Goal: Task Accomplishment & Management: Manage account settings

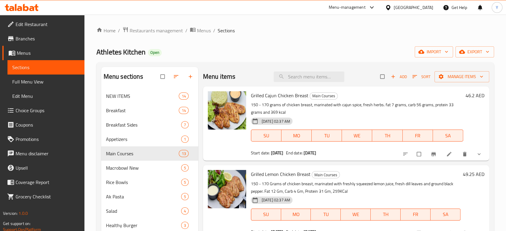
drag, startPoint x: 23, startPoint y: 79, endPoint x: 176, endPoint y: 2, distance: 171.1
click at [23, 79] on span "Full Menu View" at bounding box center [45, 81] width 67 height 7
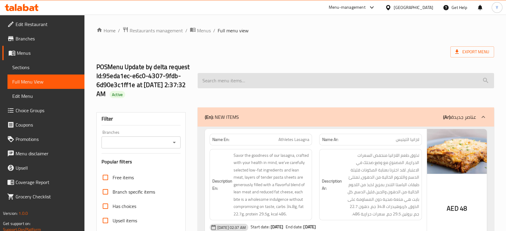
click at [321, 77] on input "search" at bounding box center [345, 80] width 296 height 15
paste input "Dears, Kindly provide us with the attached file to proceed with your request AS…"
type input "Dears, Kindly provide us with the attached file to proceed with your request AS…"
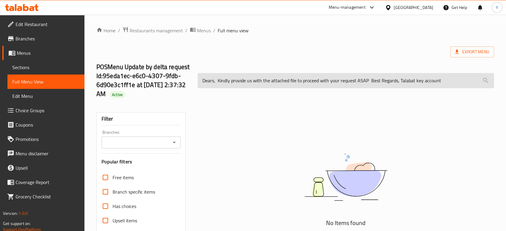
click at [322, 77] on input "Dears, Kindly provide us with the attached file to proceed with your request AS…" at bounding box center [345, 80] width 296 height 15
click at [322, 76] on input "Dears, Kindly provide us with the attached file to proceed with your request AS…" at bounding box center [345, 80] width 296 height 15
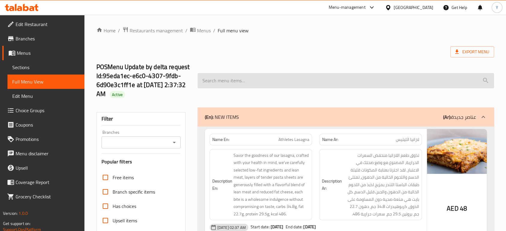
type input "ف"
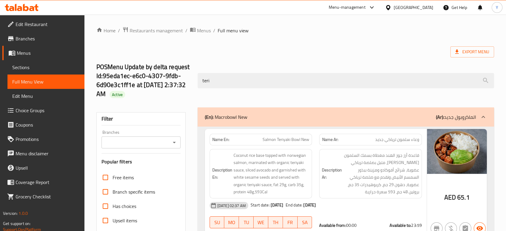
type input "teri"
click at [31, 53] on span "Menus" at bounding box center [48, 52] width 63 height 7
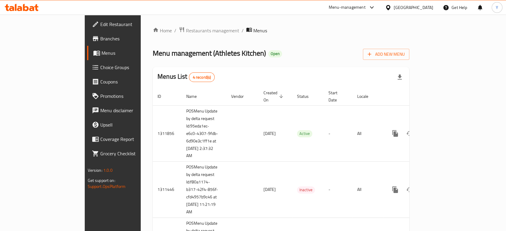
scroll to position [11, 0]
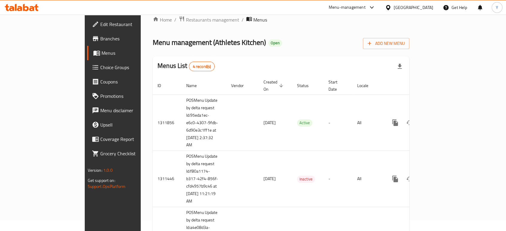
click at [100, 41] on span "Branches" at bounding box center [132, 38] width 64 height 7
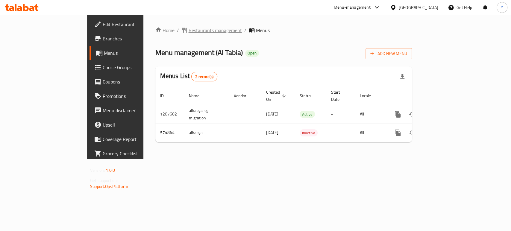
click at [188, 28] on span "Restaurants management" at bounding box center [214, 30] width 53 height 7
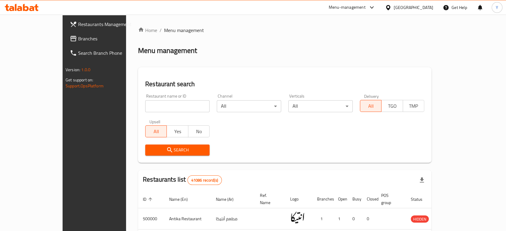
click at [145, 104] on input "search" at bounding box center [177, 106] width 64 height 12
paste input "648283"
type input "648283"
click button "Search" at bounding box center [177, 149] width 64 height 11
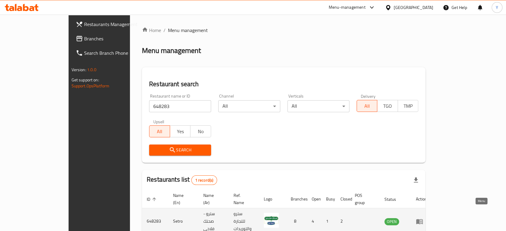
click at [422, 219] on icon "enhanced table" at bounding box center [419, 221] width 7 height 5
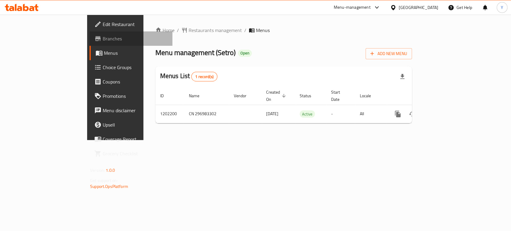
click at [103, 42] on span "Branches" at bounding box center [135, 38] width 65 height 7
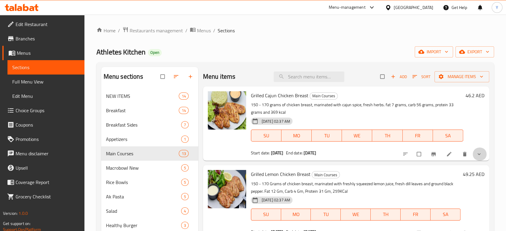
click at [476, 158] on button "show more" at bounding box center [479, 153] width 14 height 13
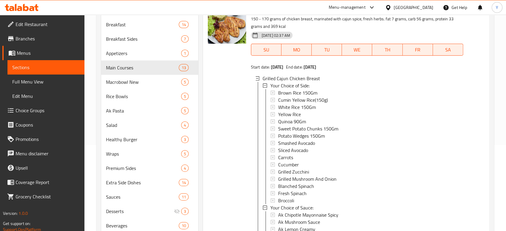
scroll to position [86, 0]
click at [49, 112] on span "Choice Groups" at bounding box center [48, 110] width 64 height 7
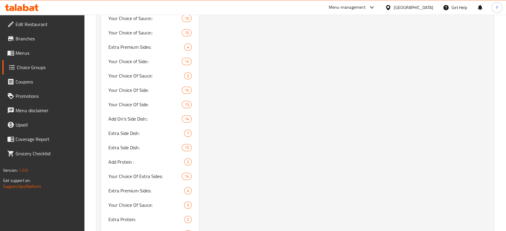
scroll to position [856, 0]
click at [149, 91] on span "Your Choice Of Sauce:" at bounding box center [137, 89] width 58 height 7
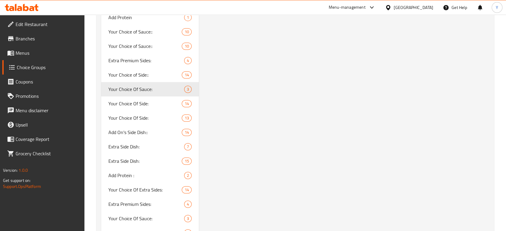
type input "Your Choice Of Sauce:"
type input "اختيارك من الصلصة:"
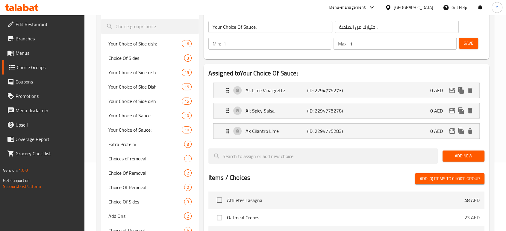
scroll to position [0, 0]
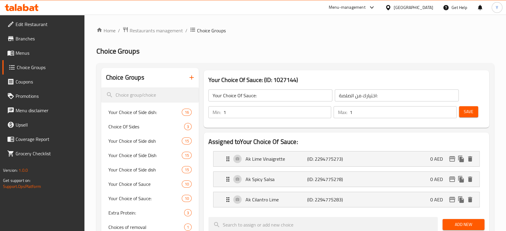
click at [240, 54] on h2 "Choice Groups" at bounding box center [294, 51] width 397 height 10
click at [263, 55] on h2 "Choice Groups" at bounding box center [294, 51] width 397 height 10
click at [267, 56] on h2 "Choice Groups" at bounding box center [294, 51] width 397 height 10
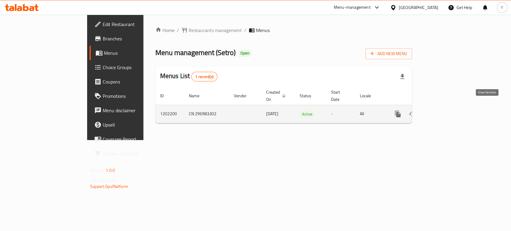
click at [444, 110] on icon "enhanced table" at bounding box center [440, 113] width 7 height 7
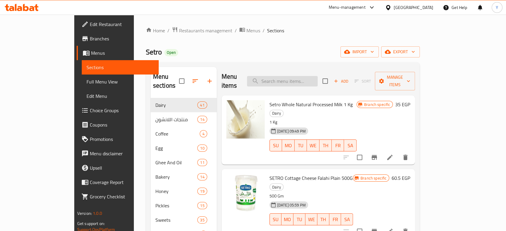
click at [295, 77] on input "search" at bounding box center [282, 81] width 71 height 10
paste input "كريم كرميل"
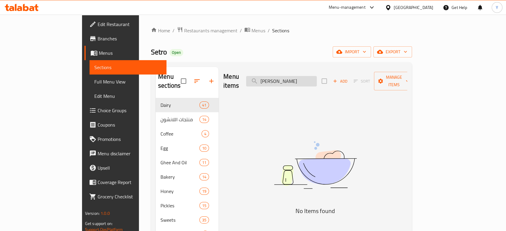
click at [295, 76] on input "كريم كرميل" at bounding box center [281, 81] width 71 height 10
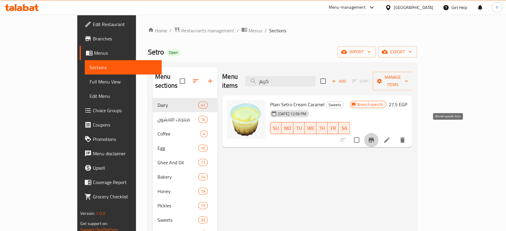
click at [375, 136] on icon "Branch-specific-item" at bounding box center [370, 139] width 7 height 7
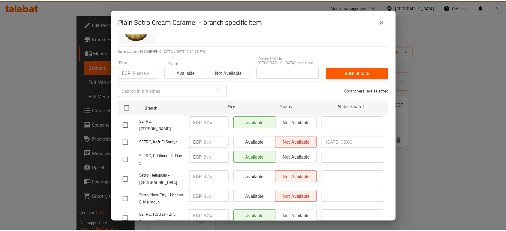
scroll to position [80, 0]
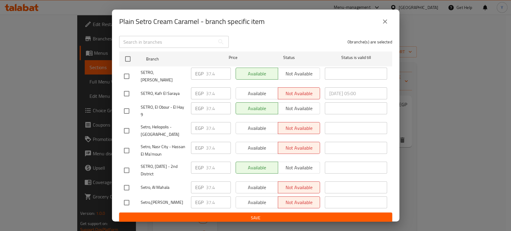
click at [417, 167] on div "Plain Setro Cream Caramel - branch specific item Plain Setro Cream Caramel 27.5…" at bounding box center [255, 115] width 511 height 231
drag, startPoint x: 391, startPoint y: 22, endPoint x: 387, endPoint y: 22, distance: 4.5
click at [390, 22] on button "close" at bounding box center [385, 21] width 14 height 14
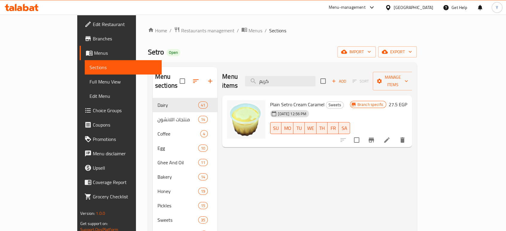
drag, startPoint x: 316, startPoint y: 74, endPoint x: 272, endPoint y: 74, distance: 43.4
click at [272, 74] on div "Menu items كريم Add Sort Manage items" at bounding box center [317, 81] width 190 height 28
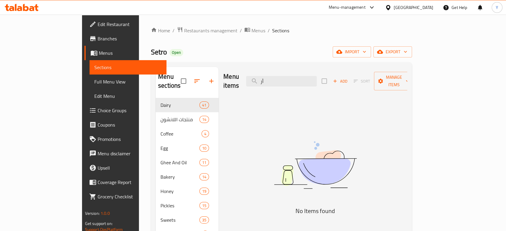
type input "أ"
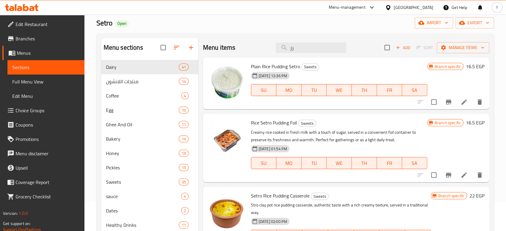
scroll to position [49, 0]
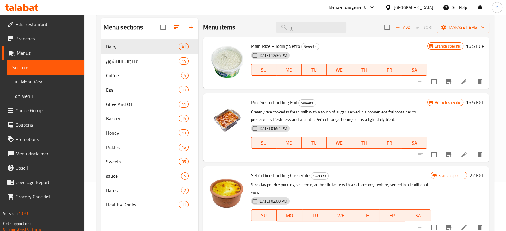
click at [263, 47] on span "Plain Rice Pudding Setro" at bounding box center [275, 46] width 49 height 9
copy h6 "Plain Rice Pudding Setro"
click at [261, 104] on span "Rice Setro Pudding Foil" at bounding box center [274, 102] width 46 height 9
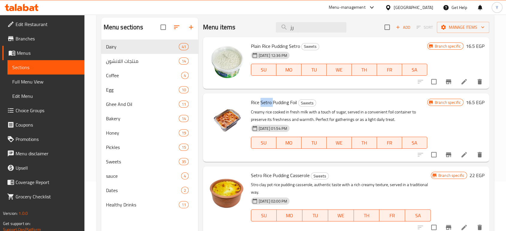
click at [261, 104] on span "Rice Setro Pudding Foil" at bounding box center [274, 102] width 46 height 9
copy h6 "Rice Setro Pudding Foil"
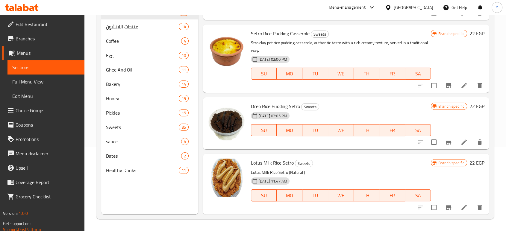
scroll to position [108, 0]
click at [339, 107] on h6 "Oreo Rice Pudding Setro Sweets" at bounding box center [341, 106] width 180 height 8
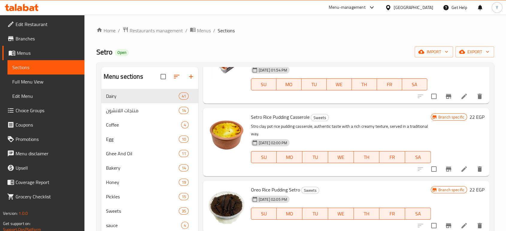
scroll to position [0, 0]
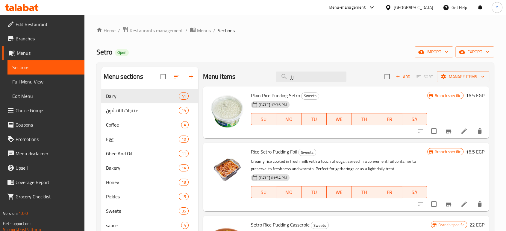
drag, startPoint x: 296, startPoint y: 77, endPoint x: 253, endPoint y: 76, distance: 43.1
click at [253, 76] on div "Menu items رز Add Sort Manage items" at bounding box center [346, 76] width 286 height 19
paste input "اجن لوتس"
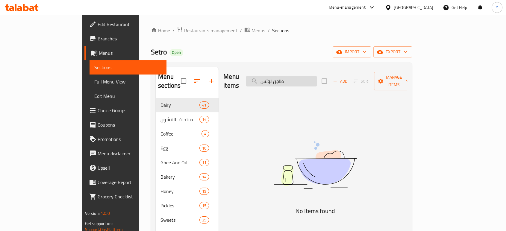
drag, startPoint x: 302, startPoint y: 75, endPoint x: 337, endPoint y: 74, distance: 34.5
click at [317, 76] on input "طاجن لوتس" at bounding box center [281, 81] width 71 height 10
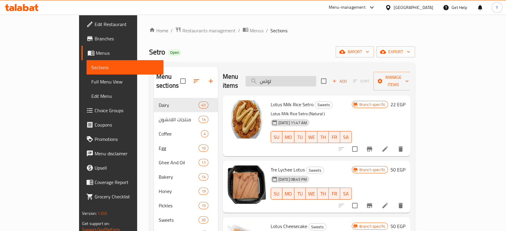
drag, startPoint x: 321, startPoint y: 76, endPoint x: 277, endPoint y: 75, distance: 43.7
click at [277, 76] on input "لوتس" at bounding box center [280, 81] width 71 height 10
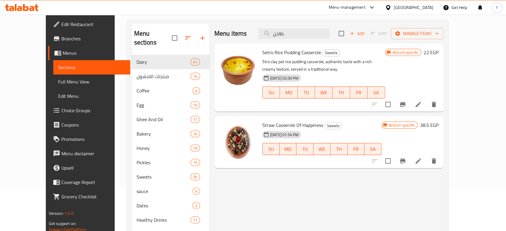
scroll to position [64, 0]
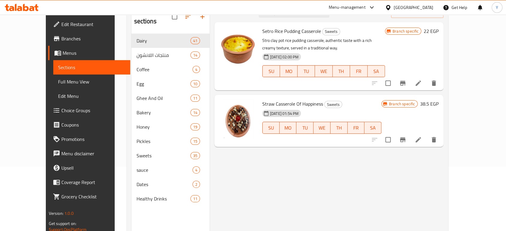
type input "طاجن"
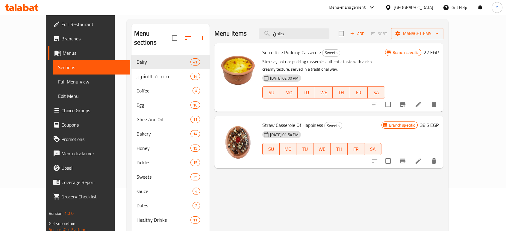
scroll to position [41, 0]
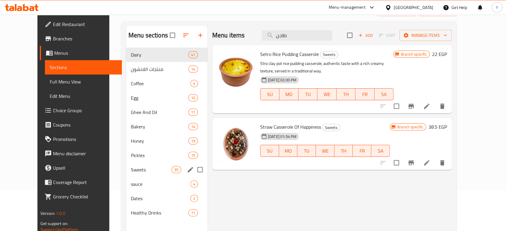
click at [130, 173] on div "Sweets 35" at bounding box center [166, 169] width 81 height 14
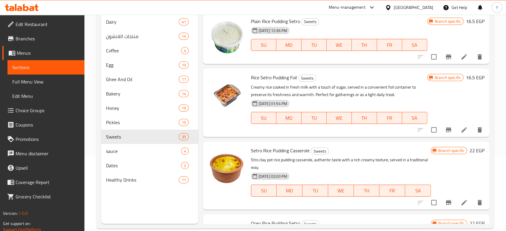
scroll to position [84, 0]
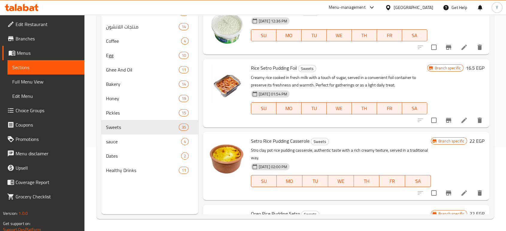
click at [489, 71] on div "Menu sections Dairy 41 منتجات اللانشون 14 Coffee 4 Egg 10 Ghee And Oil 11 Baker…" at bounding box center [294, 98] width 397 height 241
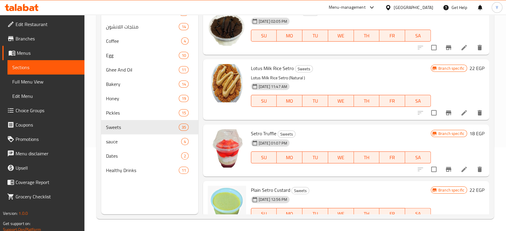
click at [399, 138] on div "20-04-2024 01:07 PM SU MO TU WE TH FR SA" at bounding box center [340, 153] width 185 height 32
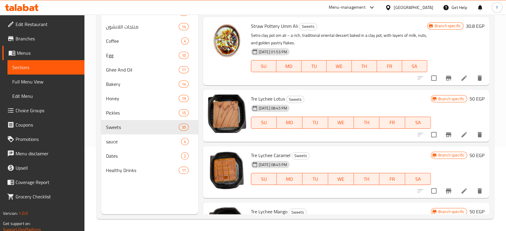
scroll to position [0, 0]
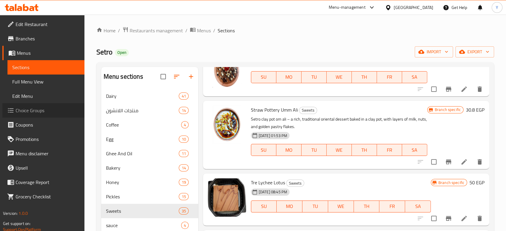
click at [24, 108] on span "Choice Groups" at bounding box center [48, 110] width 64 height 7
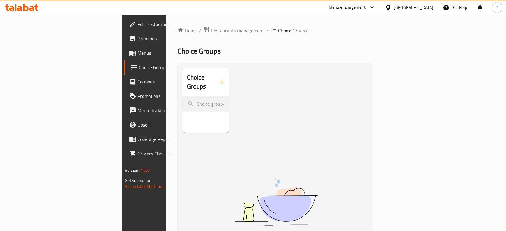
click at [137, 51] on span "Menus" at bounding box center [169, 52] width 64 height 7
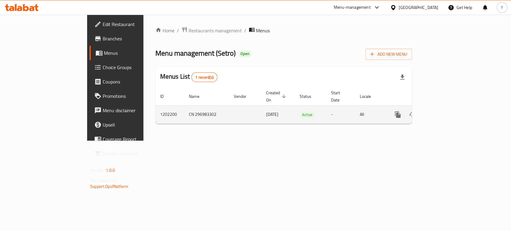
click at [444, 111] on icon "enhanced table" at bounding box center [440, 114] width 7 height 7
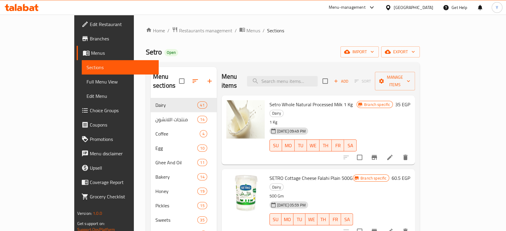
click at [91, 51] on span "Menus" at bounding box center [122, 52] width 63 height 7
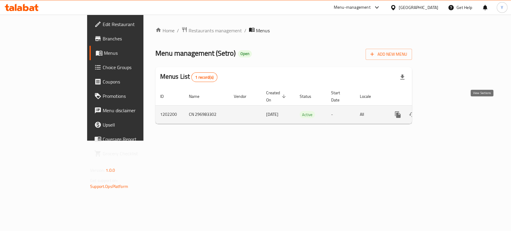
click at [444, 111] on icon "enhanced table" at bounding box center [440, 114] width 7 height 7
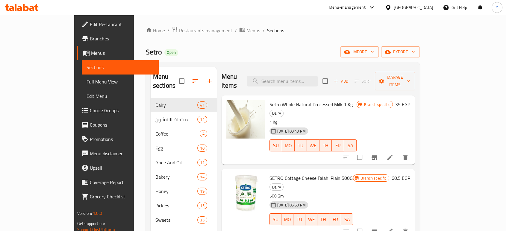
drag, startPoint x: 35, startPoint y: 81, endPoint x: 276, endPoint y: 14, distance: 250.8
click at [86, 81] on span "Full Menu View" at bounding box center [119, 81] width 67 height 7
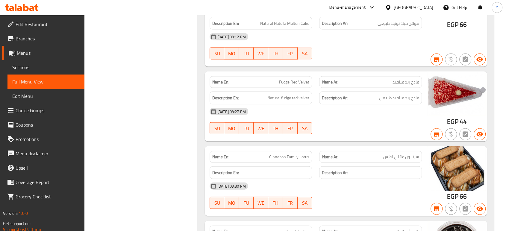
scroll to position [10527, 0]
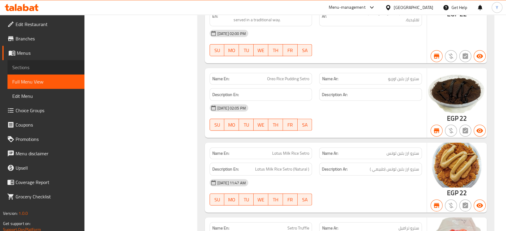
click at [28, 66] on span "Sections" at bounding box center [45, 67] width 67 height 7
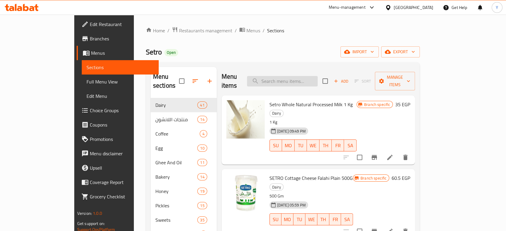
click at [290, 82] on div "Menu items Add Sort Manage items" at bounding box center [318, 81] width 194 height 28
click at [291, 76] on input "search" at bounding box center [282, 81] width 71 height 10
click at [300, 76] on input "search" at bounding box center [282, 81] width 71 height 10
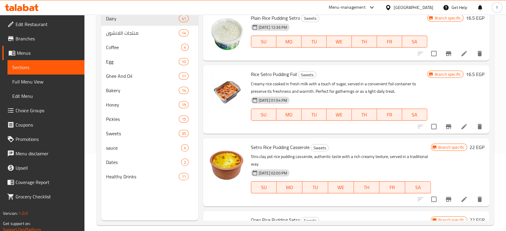
scroll to position [78, 0]
type input "pudd"
click at [137, 133] on span "Sweets" at bounding box center [134, 132] width 56 height 7
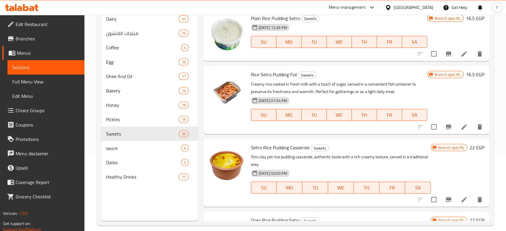
scroll to position [70, 0]
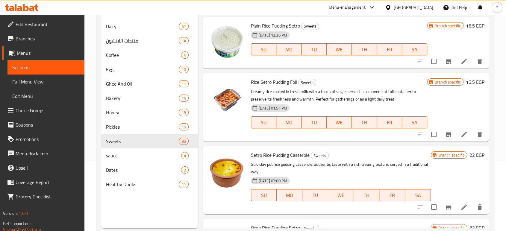
click at [432, 29] on span "Branch specific" at bounding box center [447, 26] width 31 height 6
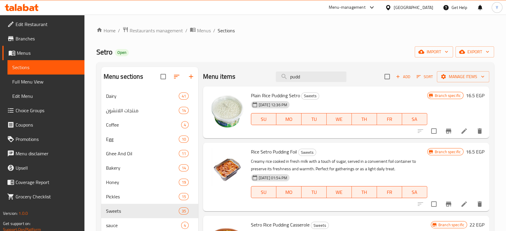
drag, startPoint x: 315, startPoint y: 77, endPoint x: 244, endPoint y: 83, distance: 71.4
click at [244, 83] on div "Menu items pudd Add Sort Manage items" at bounding box center [346, 76] width 286 height 19
click at [395, 78] on span "Add" at bounding box center [403, 76] width 16 height 7
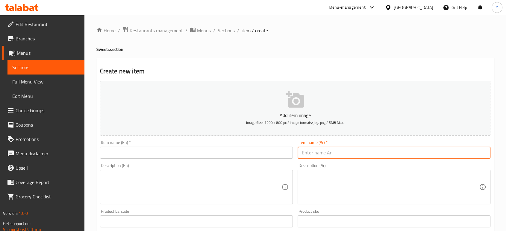
click at [340, 156] on input "text" at bounding box center [393, 153] width 193 height 12
paste input "كريم كرميل 4+1"
type input "عرض كريم كرميل 4+1"
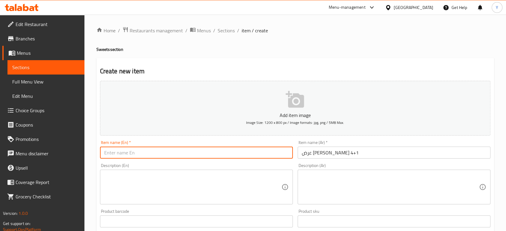
click at [253, 155] on input "text" at bounding box center [196, 153] width 193 height 12
click at [155, 152] on input "text" at bounding box center [196, 153] width 193 height 12
paste input "Plain Setro Cream Caramel"
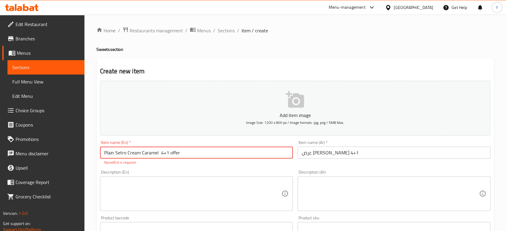
click at [170, 154] on input "Plain Setro Cream Caramel 4+1 offer" at bounding box center [196, 153] width 193 height 12
type input "Plain Setro Cream Caramel 4+1 Offer"
click at [153, 182] on textarea at bounding box center [192, 193] width 177 height 28
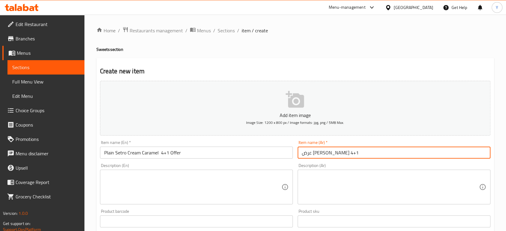
click at [353, 155] on input "عرض كريم كرميل 4+1" at bounding box center [393, 153] width 193 height 12
click at [312, 155] on input "عرض كريم كرميل 4+1" at bounding box center [393, 153] width 193 height 12
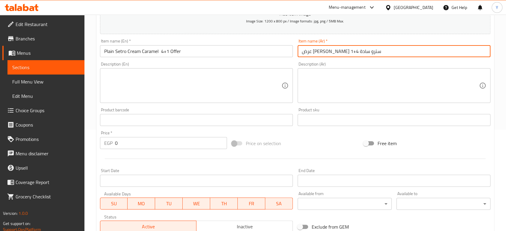
scroll to position [103, 0]
type input "عرض كريم كرميل سترو سادة 4+1"
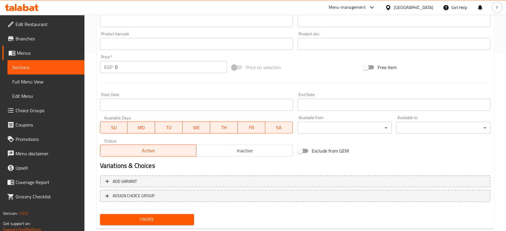
scroll to position [181, 0]
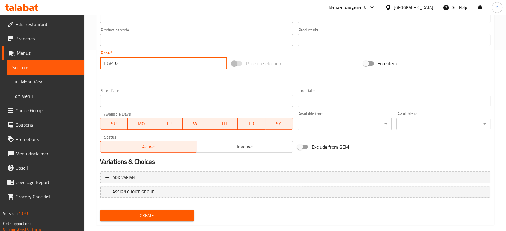
drag, startPoint x: 125, startPoint y: 64, endPoint x: 109, endPoint y: 64, distance: 16.2
click at [109, 64] on div "EGP 0 Price *" at bounding box center [163, 63] width 127 height 12
paste input "187"
type input "187"
click at [241, 145] on span "Inactive" at bounding box center [245, 146] width 92 height 9
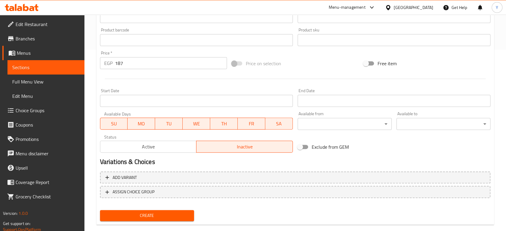
click at [182, 218] on span "Create" at bounding box center [147, 215] width 84 height 7
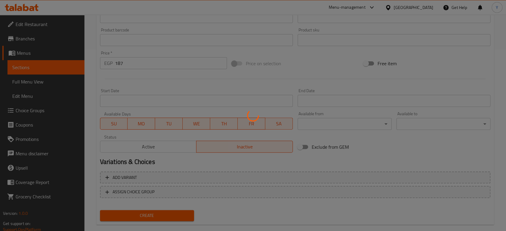
type input "0"
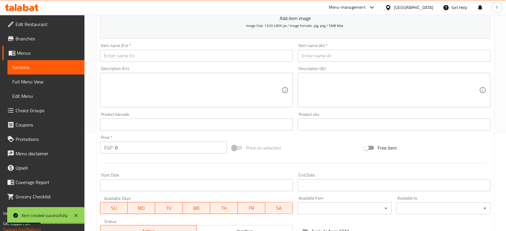
scroll to position [90, 0]
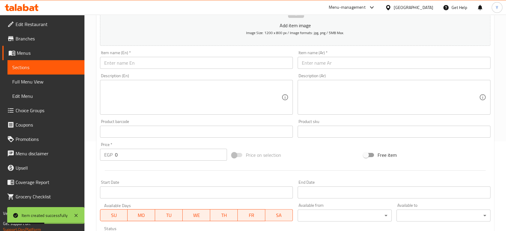
click at [203, 63] on input "text" at bounding box center [196, 63] width 193 height 12
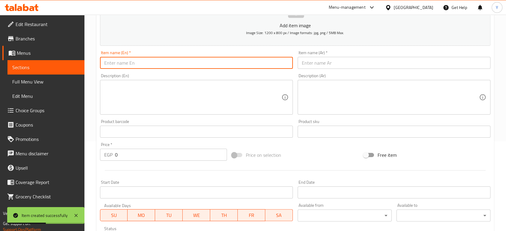
paste input "Oreo Rice Pudding Setro"
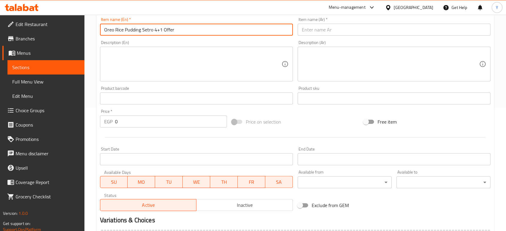
type input "Oreo Rice Pudding Setro 4+1 Offer"
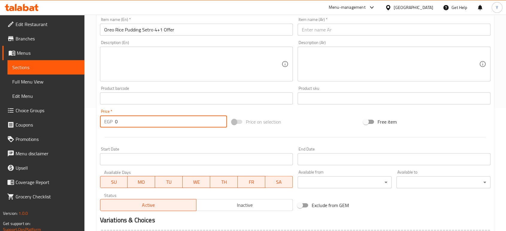
drag, startPoint x: 125, startPoint y: 121, endPoint x: 90, endPoint y: 120, distance: 35.0
click at [90, 120] on div "Home / Restaurants management / Menus / Sections / item / create Sweets section…" at bounding box center [294, 96] width 421 height 408
paste input "127.5"
type input "127.5"
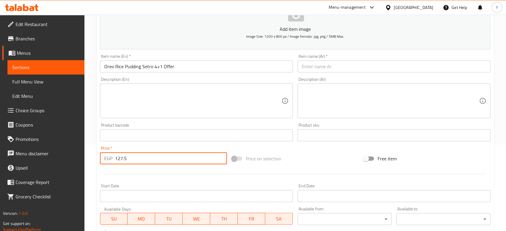
scroll to position [85, 0]
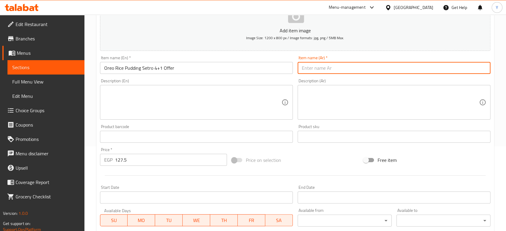
click at [331, 69] on input "text" at bounding box center [393, 68] width 193 height 12
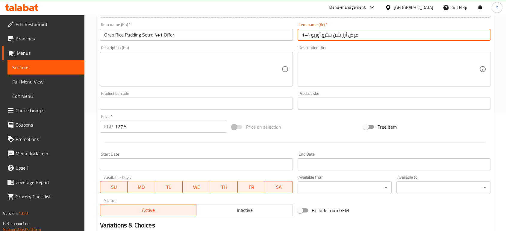
scroll to position [169, 0]
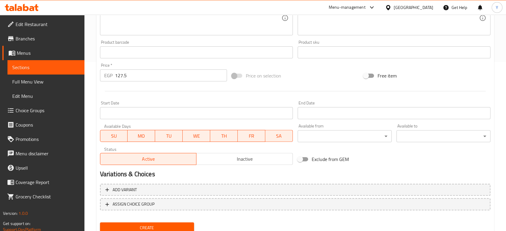
type input "عرض أرز بلبن سترو أوريو 4+1"
click at [213, 162] on span "Inactive" at bounding box center [245, 159] width 92 height 9
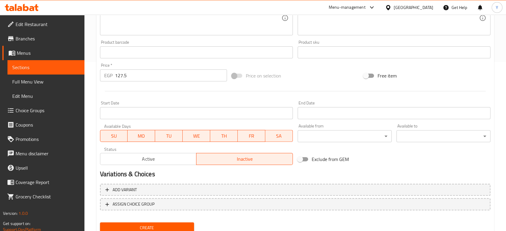
click at [183, 224] on span "Create" at bounding box center [147, 227] width 84 height 7
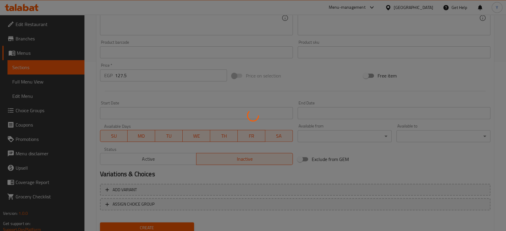
type input "0"
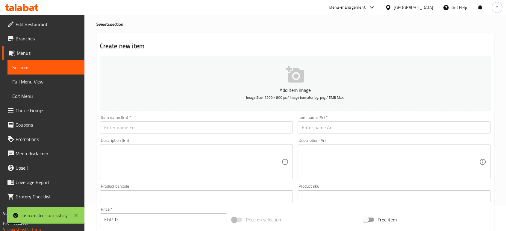
scroll to position [0, 0]
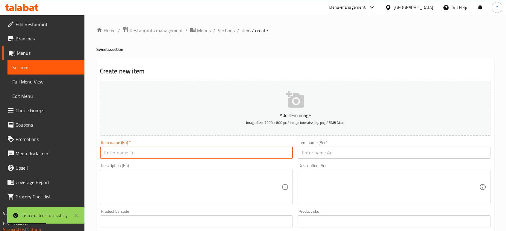
click at [163, 151] on input "text" at bounding box center [196, 153] width 193 height 12
paste input "Rice Setro Pudding Foil"
click at [106, 152] on input "Rice Setro Pudding Foil" at bounding box center [196, 153] width 193 height 12
click at [115, 153] on input "Setro Pudding Foil" at bounding box center [196, 153] width 193 height 12
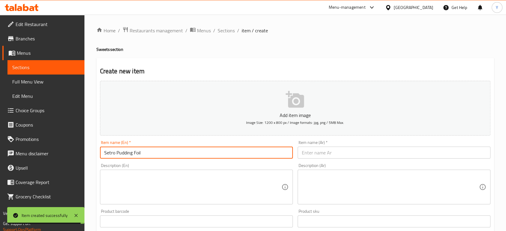
paste input "Rice"
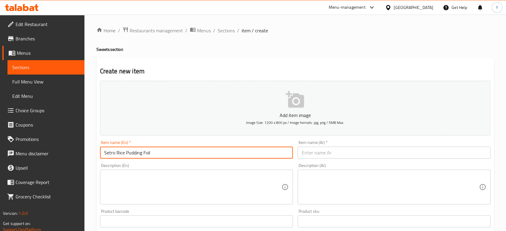
click at [157, 154] on input "Setro Rice Pudding Foil" at bounding box center [196, 153] width 193 height 12
type input "Setro Rice Pudding Foil 4+1 Offer"
click at [312, 152] on input "text" at bounding box center [393, 153] width 193 height 12
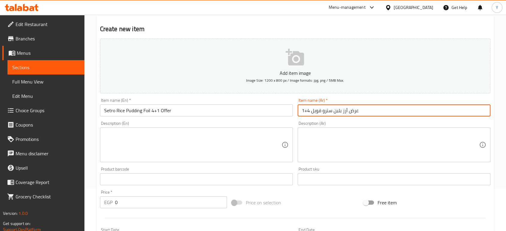
scroll to position [63, 0]
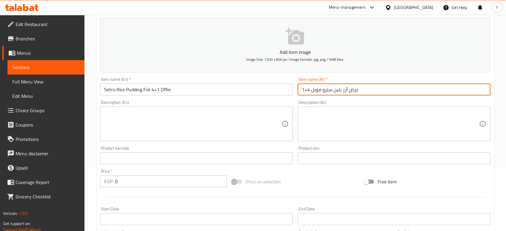
type input "عرض أرز بلبن سترو فويل 4+1"
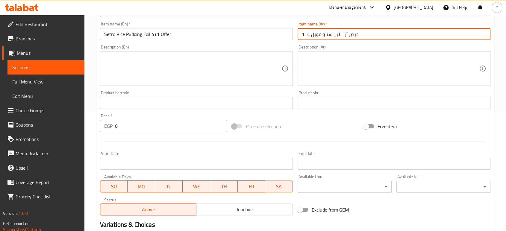
scroll to position [119, 0]
drag, startPoint x: 240, startPoint y: 218, endPoint x: 239, endPoint y: 212, distance: 6.0
click at [240, 218] on div "Variations & Choices" at bounding box center [295, 224] width 395 height 14
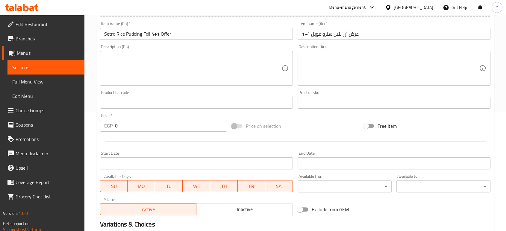
click at [239, 211] on span "Inactive" at bounding box center [245, 209] width 92 height 9
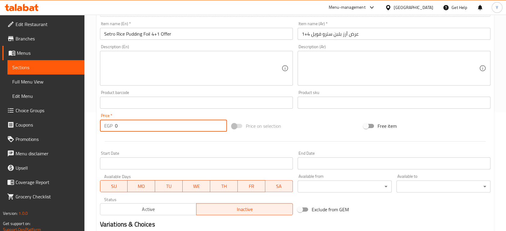
drag, startPoint x: 112, startPoint y: 120, endPoint x: 98, endPoint y: 120, distance: 14.4
click at [98, 120] on div "Price   * EGP 0 Price *" at bounding box center [164, 122] width 132 height 23
paste input "11"
type input "110"
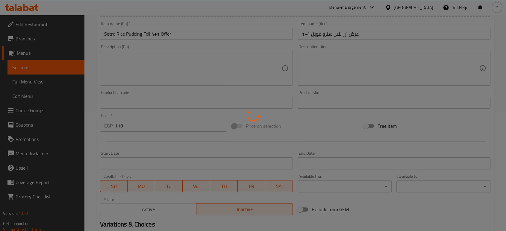
type input "0"
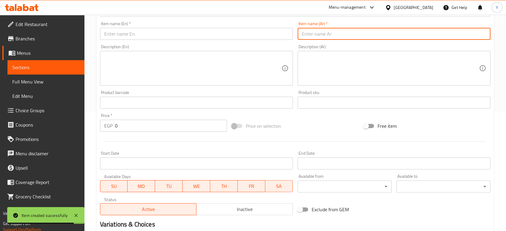
click at [335, 35] on input "text" at bounding box center [393, 34] width 193 height 12
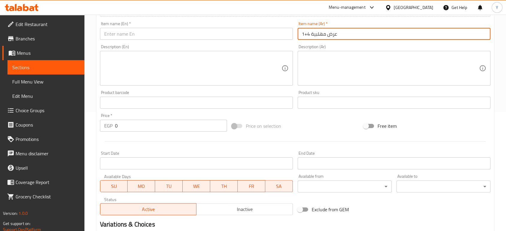
click at [311, 34] on input "عرض مهلبية 4+1" at bounding box center [393, 34] width 193 height 12
type input "عرض مهلبية سترو كلاسيك سادة 4+1"
click at [269, 28] on input "text" at bounding box center [196, 34] width 193 height 12
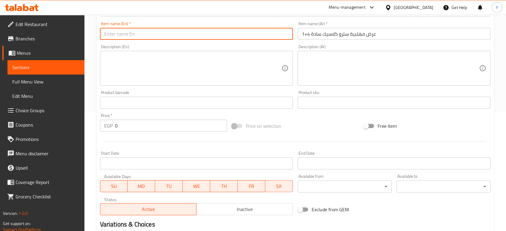
click at [162, 28] on input "text" at bounding box center [196, 34] width 193 height 12
paste input "Setro Classic Mahalabia (Plain)"
click at [140, 34] on input "Setro Classic Mahalabia (Plain)" at bounding box center [196, 34] width 193 height 12
paste input "ilk Pudding"
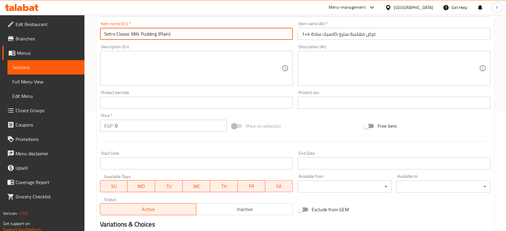
click at [157, 33] on input "Setro Classic Milk Pudding (Plain)" at bounding box center [196, 34] width 193 height 12
click at [176, 34] on input "Setro Classic Milk Pudding Plain)" at bounding box center [196, 34] width 193 height 12
type input "Setro Classic Milk Pudding Plain) 4+1 Offer"
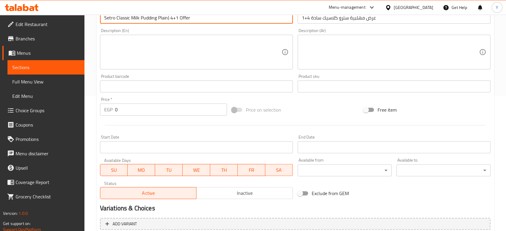
scroll to position [162, 0]
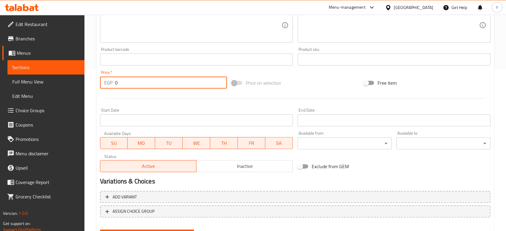
drag, startPoint x: 142, startPoint y: 86, endPoint x: 102, endPoint y: 82, distance: 40.5
click at [102, 82] on div "EGP 0 Price *" at bounding box center [163, 83] width 127 height 12
paste input "11"
type input "110"
click at [215, 157] on div "Active Inactive" at bounding box center [196, 163] width 193 height 18
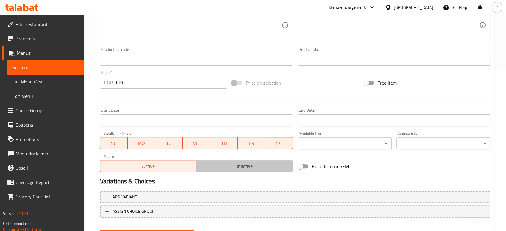
click at [216, 163] on span "Inactive" at bounding box center [245, 166] width 92 height 9
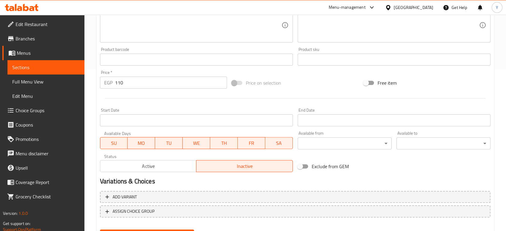
scroll to position [191, 0]
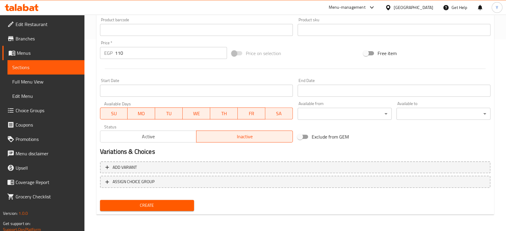
click at [181, 205] on span "Create" at bounding box center [147, 205] width 84 height 7
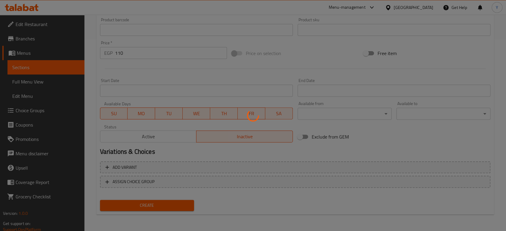
type input "0"
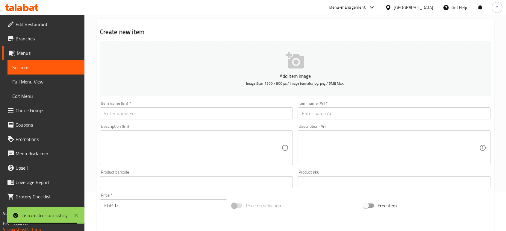
scroll to position [0, 0]
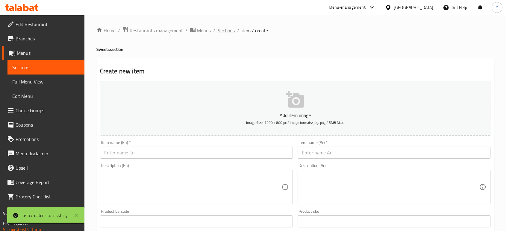
click at [225, 33] on span "Sections" at bounding box center [225, 30] width 17 height 7
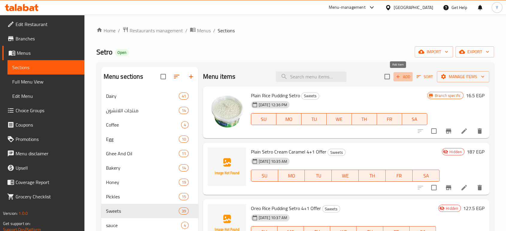
click at [396, 75] on span "Add" at bounding box center [403, 76] width 16 height 7
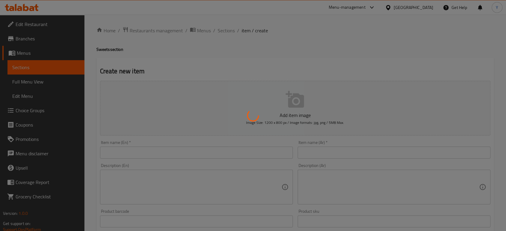
click at [348, 153] on div at bounding box center [253, 115] width 506 height 231
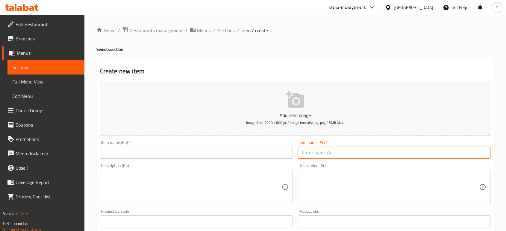
click at [349, 157] on input "text" at bounding box center [393, 153] width 193 height 12
type input "عرض طاجن لوتس 4+1"
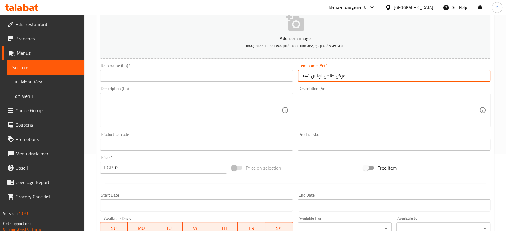
scroll to position [78, 0]
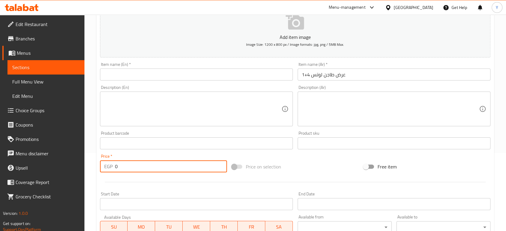
click at [111, 161] on div "Price   * EGP 0 Price *" at bounding box center [163, 163] width 127 height 18
paste input "236.5"
type input "236.5"
drag, startPoint x: 156, startPoint y: 66, endPoint x: 156, endPoint y: 70, distance: 4.8
click at [156, 66] on div "Item name (En)   * Item name (En) *" at bounding box center [196, 71] width 193 height 18
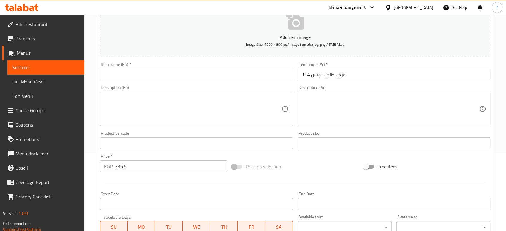
click at [157, 72] on input "text" at bounding box center [196, 75] width 193 height 12
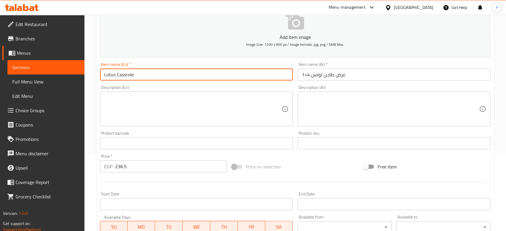
drag, startPoint x: 135, startPoint y: 72, endPoint x: 118, endPoint y: 72, distance: 17.7
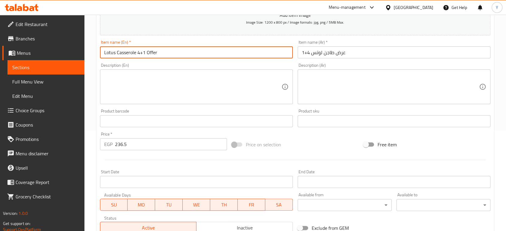
scroll to position [147, 0]
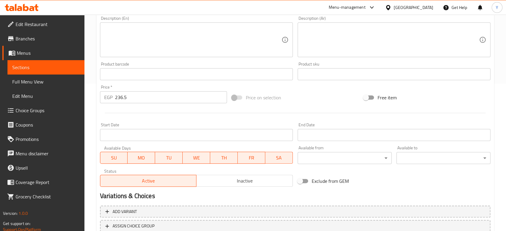
type input "Lotus Casserole 4+1 Offer"
click at [271, 179] on span "Inactive" at bounding box center [245, 181] width 92 height 9
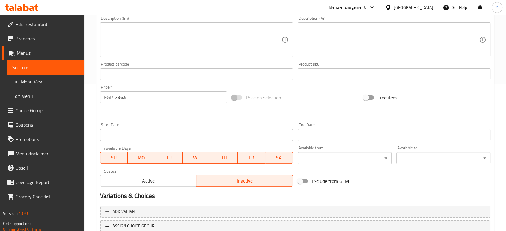
scroll to position [191, 0]
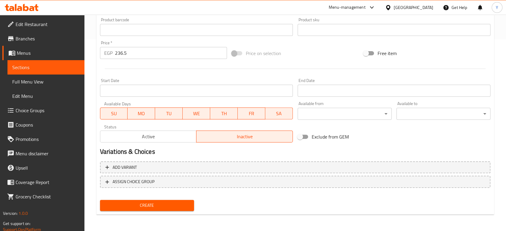
click at [182, 206] on span "Create" at bounding box center [147, 205] width 84 height 7
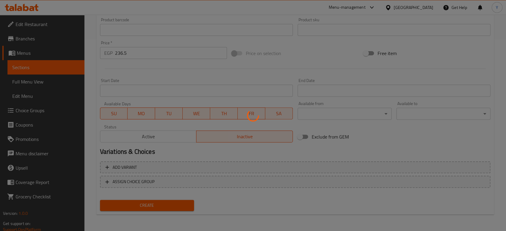
type input "0"
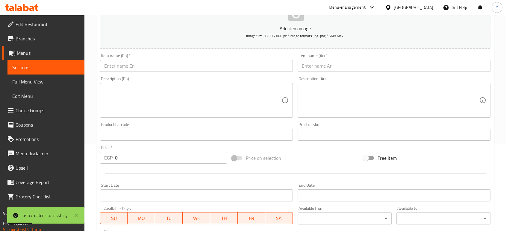
scroll to position [0, 0]
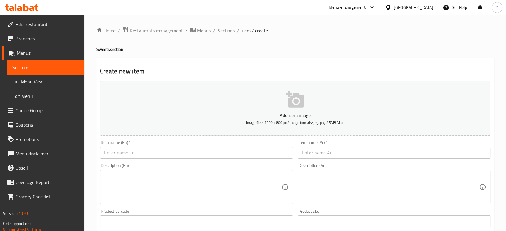
click at [223, 33] on span "Sections" at bounding box center [225, 30] width 17 height 7
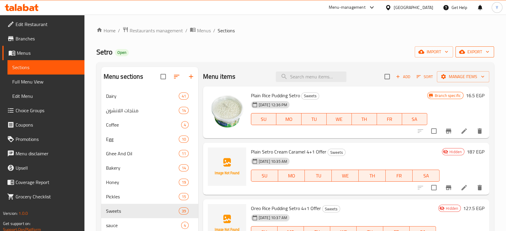
click at [472, 50] on span "export" at bounding box center [474, 51] width 29 height 7
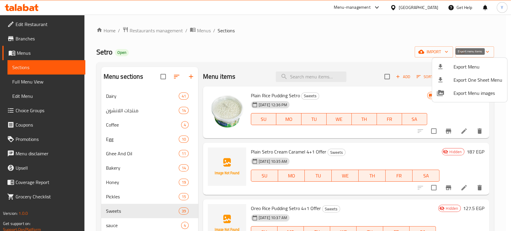
click at [469, 64] on span "Export Menu" at bounding box center [477, 66] width 49 height 7
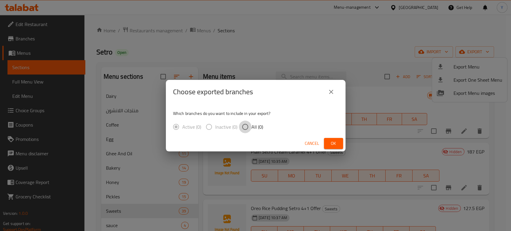
click at [248, 126] on input "All (0)" at bounding box center [245, 127] width 13 height 13
radio input "true"
click at [326, 94] on button "close" at bounding box center [331, 92] width 14 height 14
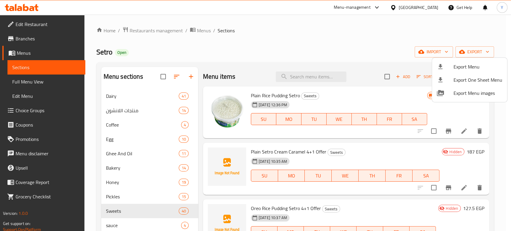
click at [369, 108] on div at bounding box center [255, 115] width 511 height 231
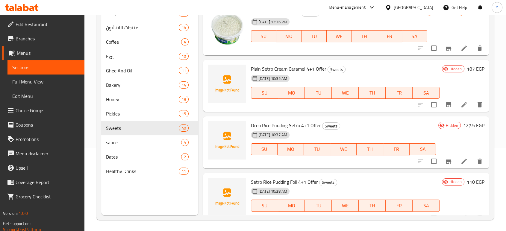
scroll to position [84, 0]
click at [490, 55] on div "Menu sections Dairy 41 منتجات اللانشون 14 Coffee 4 Egg 10 Ghee And Oil 11 Baker…" at bounding box center [294, 98] width 397 height 241
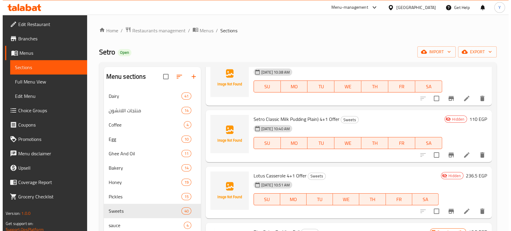
scroll to position [0, 0]
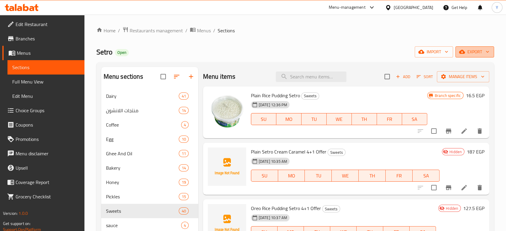
click at [481, 53] on span "export" at bounding box center [474, 51] width 29 height 7
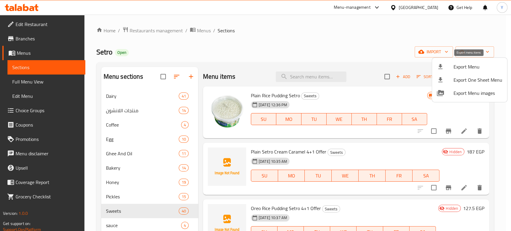
click at [475, 64] on span "Export Menu" at bounding box center [477, 66] width 49 height 7
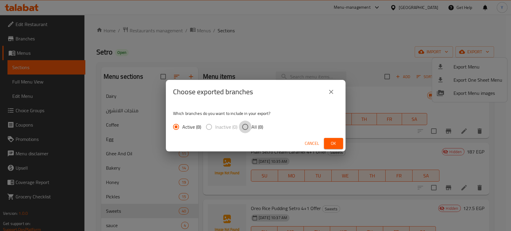
click at [239, 129] on input "All (8)" at bounding box center [245, 127] width 13 height 13
radio input "true"
click at [328, 143] on button "Ok" at bounding box center [333, 143] width 19 height 11
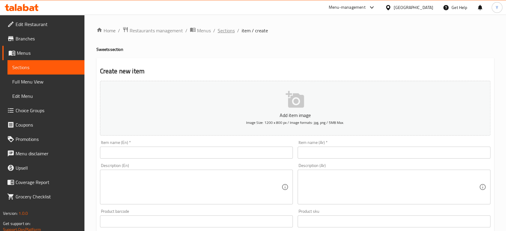
click at [223, 31] on span "Sections" at bounding box center [225, 30] width 17 height 7
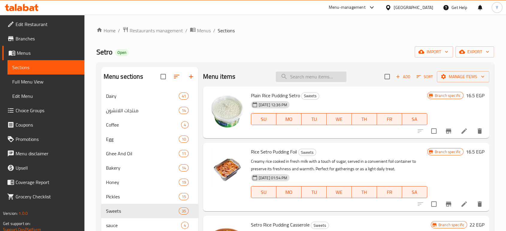
click at [324, 76] on input "search" at bounding box center [311, 76] width 71 height 10
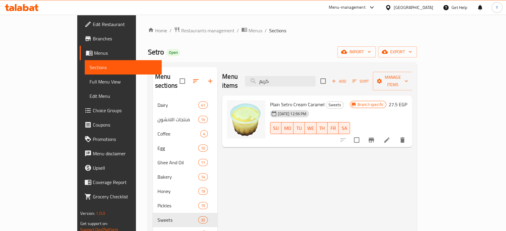
type input "كريم"
click at [282, 100] on span "Plain Setro Cream Caramel" at bounding box center [297, 104] width 54 height 9
copy h6 "Plain Setro Cream Caramel"
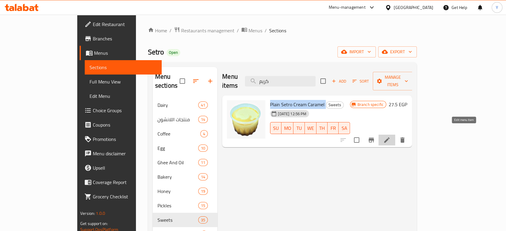
click at [390, 136] on icon at bounding box center [386, 139] width 7 height 7
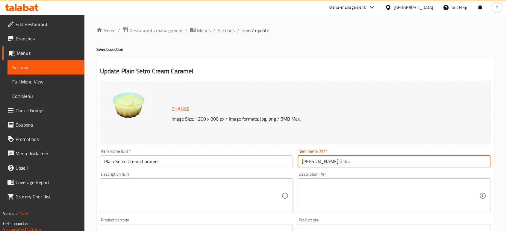
drag, startPoint x: 357, startPoint y: 159, endPoint x: 294, endPoint y: 160, distance: 63.1
click at [293, 160] on div "Change Image Size: 1200 x 800 px / Image formats: jpg, png / 5MB Max. Item name…" at bounding box center [295, 211] width 395 height 267
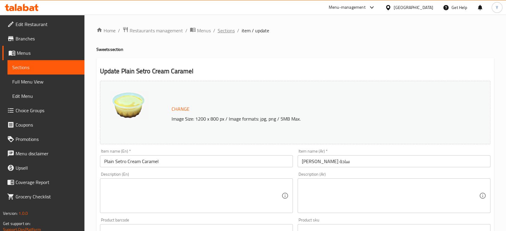
click at [226, 30] on span "Sections" at bounding box center [225, 30] width 17 height 7
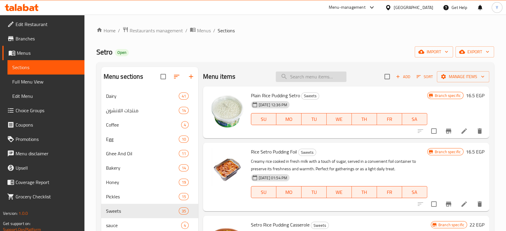
click at [329, 81] on input "search" at bounding box center [311, 76] width 71 height 10
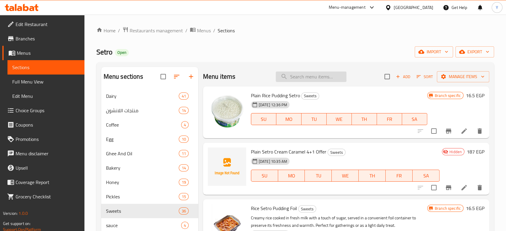
type input "ر"
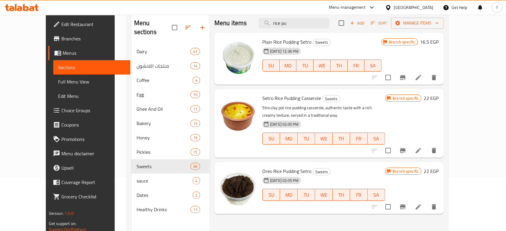
scroll to position [69, 0]
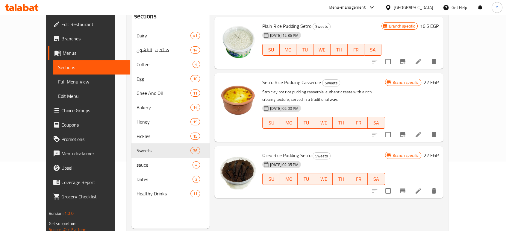
type input "rice pu"
click at [274, 155] on span "Oreo Rice Pudding Setro" at bounding box center [286, 155] width 49 height 9
click at [275, 155] on span "Oreo Rice Pudding Setro" at bounding box center [286, 155] width 49 height 9
click at [276, 156] on span "Oreo Rice Pudding Setro" at bounding box center [286, 155] width 49 height 9
click at [277, 157] on span "Oreo Rice Pudding Setro" at bounding box center [286, 155] width 49 height 9
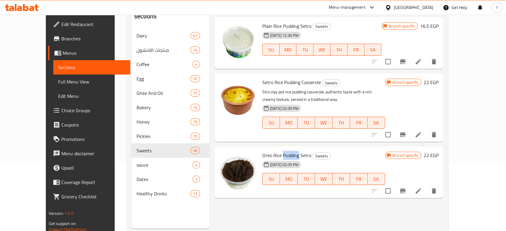
click at [273, 156] on span "Oreo Rice Pudding Setro" at bounding box center [286, 155] width 49 height 9
click at [273, 157] on span "Oreo Rice Pudding Setro" at bounding box center [286, 155] width 49 height 9
click at [421, 190] on icon at bounding box center [417, 190] width 5 height 5
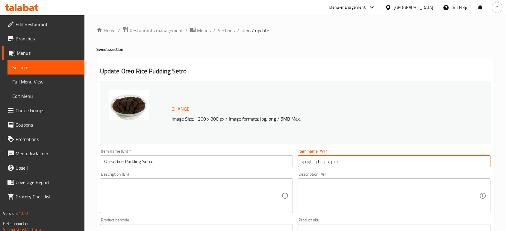
drag, startPoint x: 345, startPoint y: 160, endPoint x: 301, endPoint y: 157, distance: 44.1
click at [301, 157] on input "سترو ارز بلبن اوريو" at bounding box center [393, 161] width 193 height 12
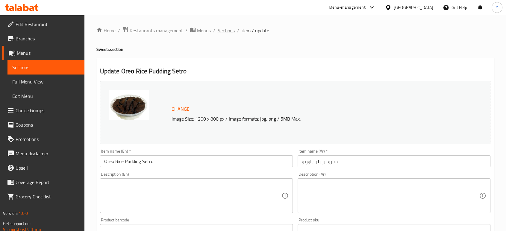
click at [226, 30] on span "Sections" at bounding box center [225, 30] width 17 height 7
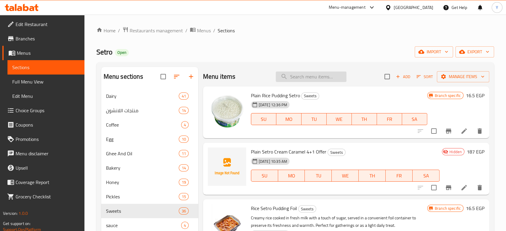
click at [306, 75] on input "search" at bounding box center [311, 76] width 71 height 10
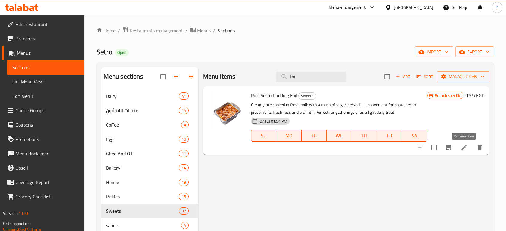
type input "foi"
click at [463, 145] on icon at bounding box center [463, 147] width 7 height 7
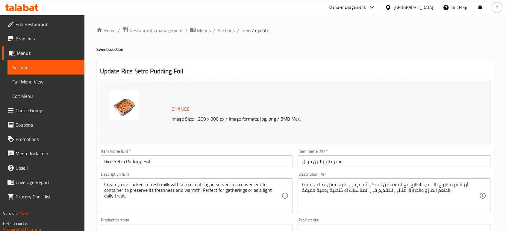
click at [182, 159] on input "Rice Setro Pudding Foil" at bounding box center [196, 161] width 193 height 12
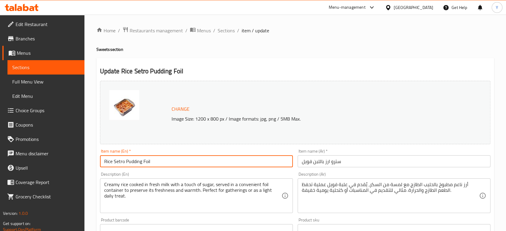
click at [182, 159] on input "Rice Setro Pudding Foil" at bounding box center [196, 161] width 193 height 12
click at [182, 160] on input "Rice Setro Pudding Foil" at bounding box center [196, 161] width 193 height 12
drag, startPoint x: 182, startPoint y: 160, endPoint x: 167, endPoint y: 162, distance: 15.4
click at [222, 29] on span "Sections" at bounding box center [225, 30] width 17 height 7
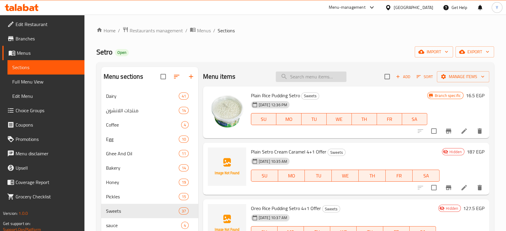
click at [293, 78] on input "search" at bounding box center [311, 76] width 71 height 10
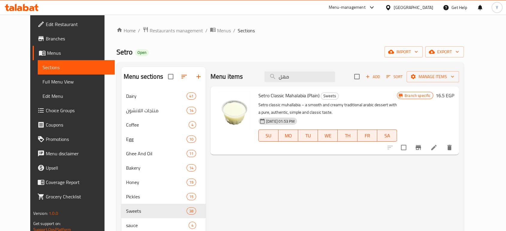
type input "مهل"
click at [287, 96] on span "Setro Classic Mahalabia (Plain)" at bounding box center [288, 95] width 61 height 9
copy h6 "Setro Classic Mahalabia (Plain)"
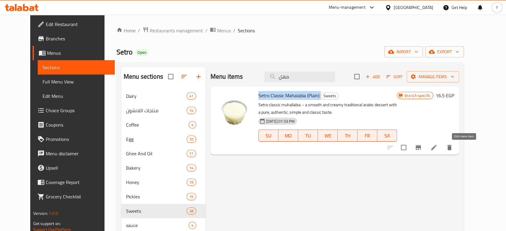
click at [437, 149] on icon at bounding box center [433, 147] width 7 height 7
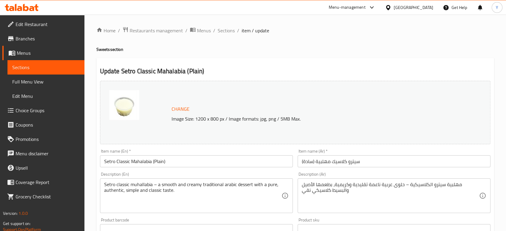
click at [161, 163] on input "Setro Classic Mahalabia (Plain)" at bounding box center [196, 161] width 193 height 12
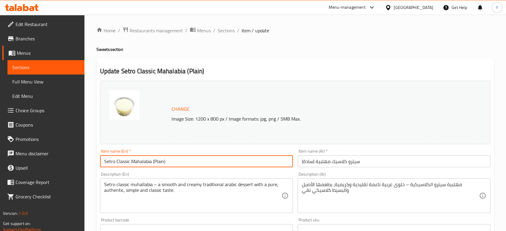
click at [161, 162] on input "Setro Classic Mahalabia (Plain)" at bounding box center [196, 161] width 193 height 12
click at [160, 162] on input "Setro Classic Mahalabia (Plain)" at bounding box center [196, 161] width 193 height 12
click at [159, 160] on input "Setro Classic Mahalabia (Plain)" at bounding box center [196, 161] width 193 height 12
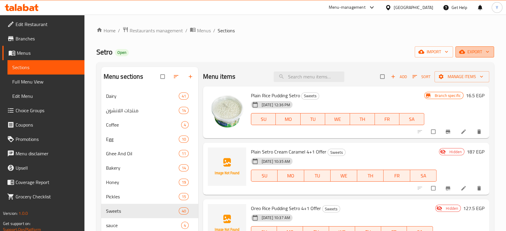
click at [465, 55] on span "export" at bounding box center [474, 51] width 29 height 7
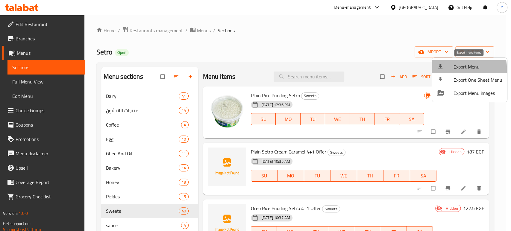
click at [447, 69] on div at bounding box center [444, 66] width 17 height 7
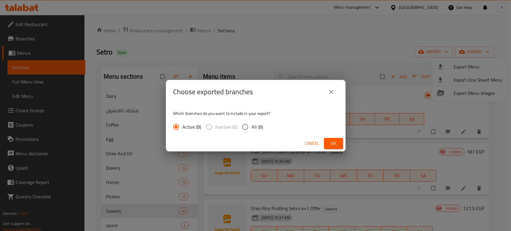
click at [242, 127] on input "All (8)" at bounding box center [245, 127] width 13 height 13
radio input "true"
click at [335, 141] on span "Ok" at bounding box center [333, 143] width 10 height 7
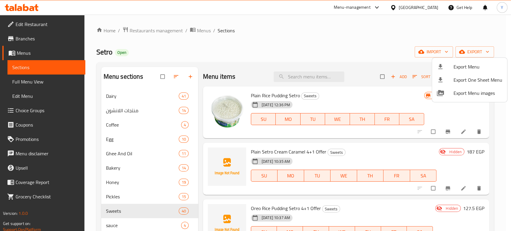
click at [30, 43] on div at bounding box center [255, 115] width 511 height 231
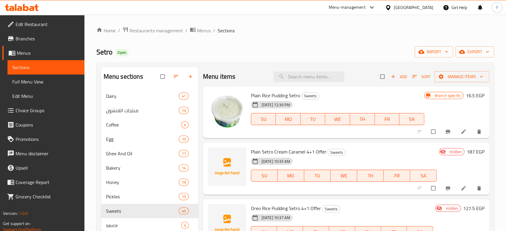
click at [29, 41] on span "Branches" at bounding box center [48, 38] width 64 height 7
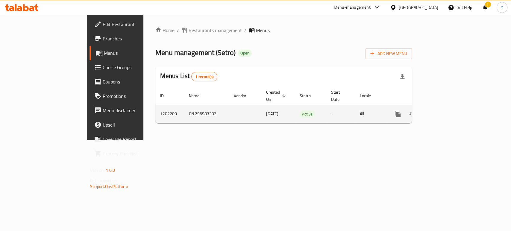
click at [448, 109] on link "enhanced table" at bounding box center [440, 114] width 14 height 14
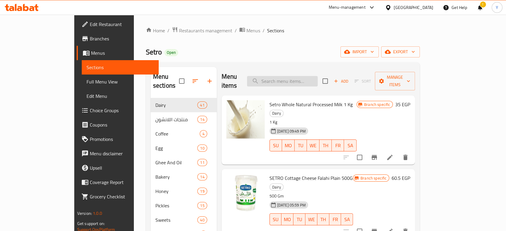
click at [317, 77] on input "search" at bounding box center [282, 81] width 71 height 10
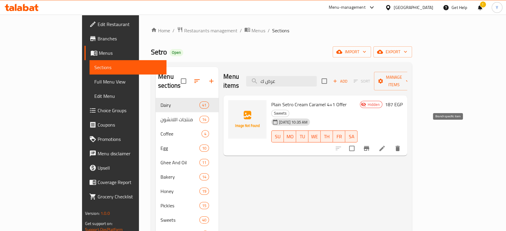
type input "عرض ك"
click at [390, 143] on li at bounding box center [381, 148] width 17 height 11
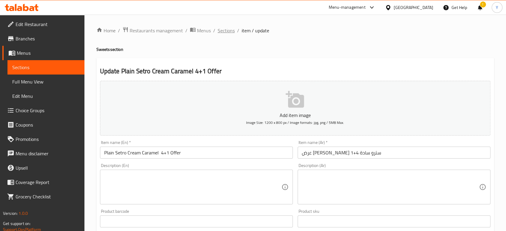
click at [224, 28] on span "Sections" at bounding box center [225, 30] width 17 height 7
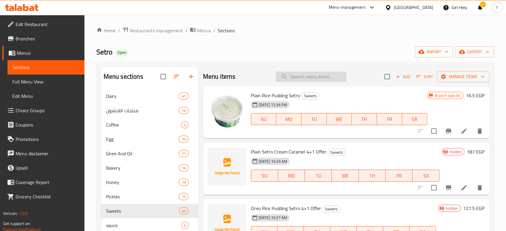
click at [325, 78] on input "search" at bounding box center [311, 76] width 71 height 10
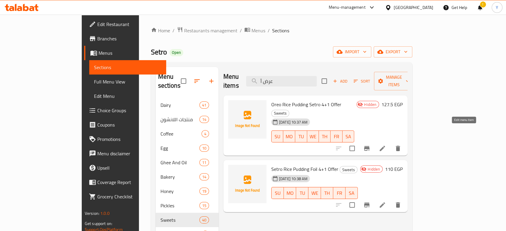
type input "عرض أ"
click at [386, 145] on icon at bounding box center [381, 148] width 7 height 7
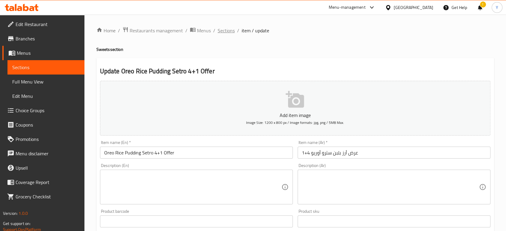
click at [220, 27] on span "Sections" at bounding box center [225, 30] width 17 height 7
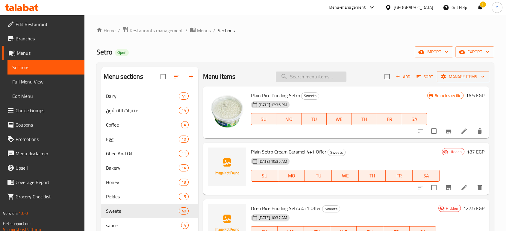
click at [297, 73] on input "search" at bounding box center [311, 76] width 71 height 10
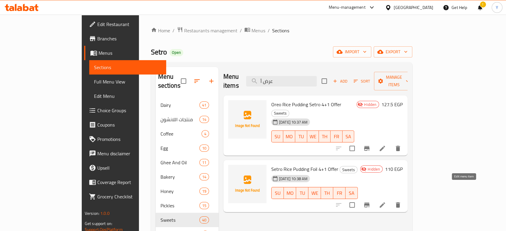
type input "عرض أ"
click at [385, 202] on icon at bounding box center [381, 204] width 5 height 5
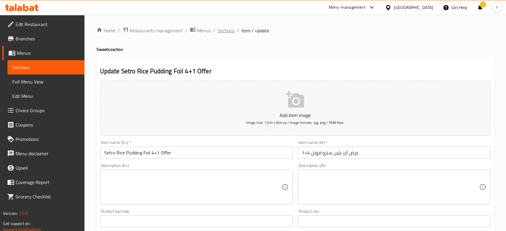
click at [229, 28] on span "Sections" at bounding box center [225, 30] width 17 height 7
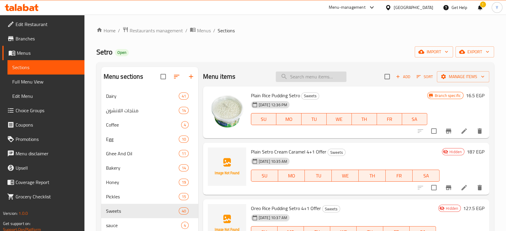
click at [315, 80] on input "search" at bounding box center [311, 76] width 71 height 10
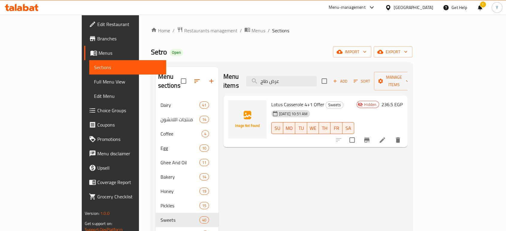
type input "عرض طاج"
click at [386, 136] on icon at bounding box center [381, 139] width 7 height 7
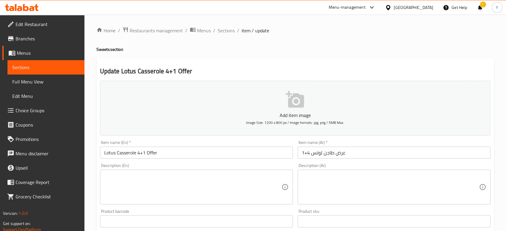
click at [326, 172] on div "Description (Ar)" at bounding box center [393, 187] width 193 height 35
click at [227, 28] on span "Sections" at bounding box center [225, 30] width 17 height 7
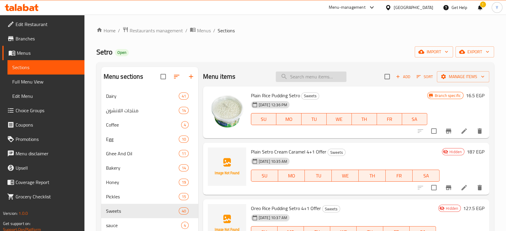
click at [305, 78] on input "search" at bounding box center [311, 76] width 71 height 10
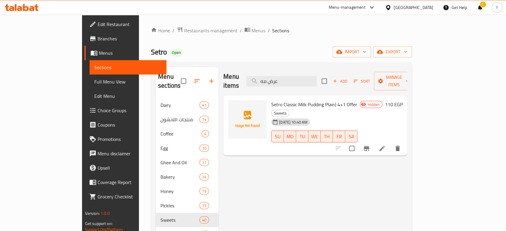
type input "عرض مه"
click at [390, 143] on li at bounding box center [381, 148] width 17 height 11
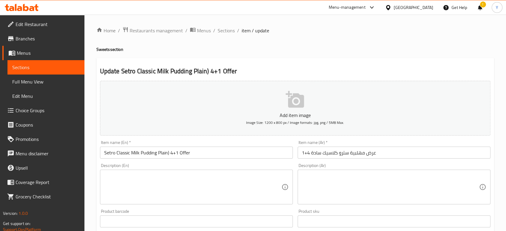
click at [168, 154] on input "Setro Classic Milk Pudding Plain) 4+1 Offer" at bounding box center [196, 153] width 193 height 12
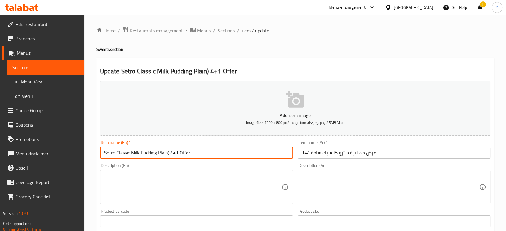
click at [169, 154] on input "Setro Classic Milk Pudding Plain) 4+1 Offer" at bounding box center [196, 153] width 193 height 12
type input "Setro Classic Milk Pudding Plain 4+1 Offer"
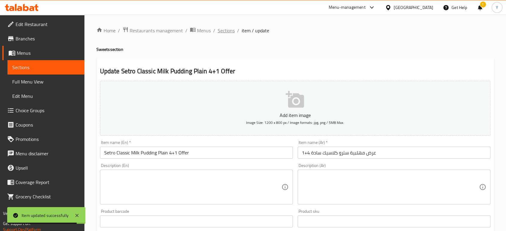
click at [230, 28] on span "Sections" at bounding box center [225, 30] width 17 height 7
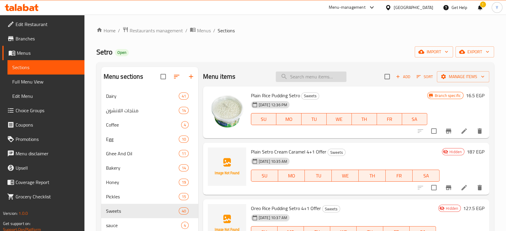
click at [317, 74] on input "search" at bounding box center [311, 76] width 71 height 10
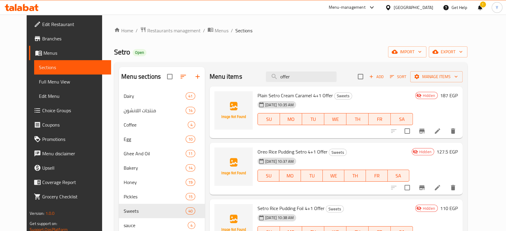
type input "offer"
click at [366, 78] on input "checkbox" at bounding box center [360, 76] width 13 height 13
checkbox input "true"
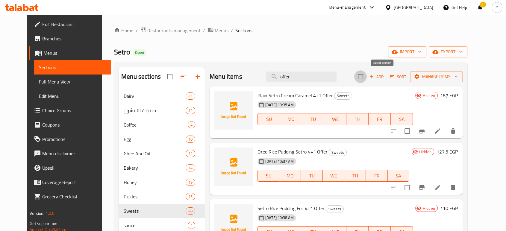
checkbox input "true"
click at [456, 80] on span "Manage items" at bounding box center [436, 76] width 43 height 7
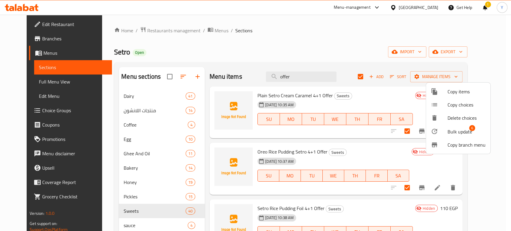
click at [452, 134] on span "Bulk update" at bounding box center [459, 131] width 25 height 7
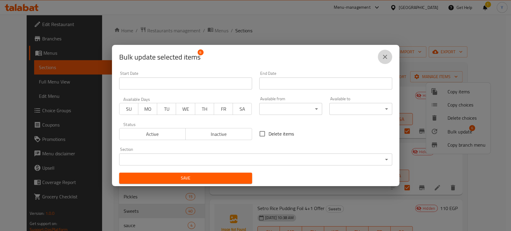
click at [383, 55] on icon "close" at bounding box center [385, 57] width 4 height 4
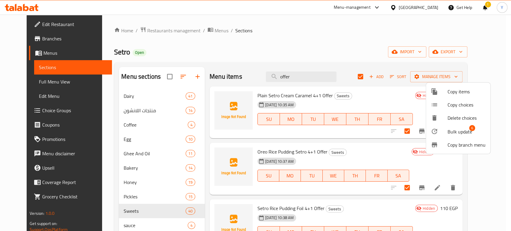
drag, startPoint x: 510, startPoint y: 63, endPoint x: 503, endPoint y: 111, distance: 48.7
click at [509, 98] on div at bounding box center [255, 115] width 511 height 231
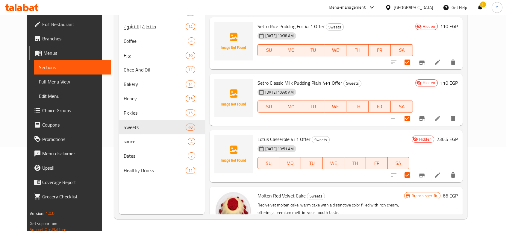
scroll to position [139, 0]
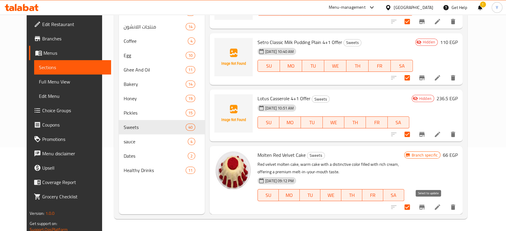
click at [413, 205] on input "checkbox" at bounding box center [407, 207] width 13 height 13
checkbox input "false"
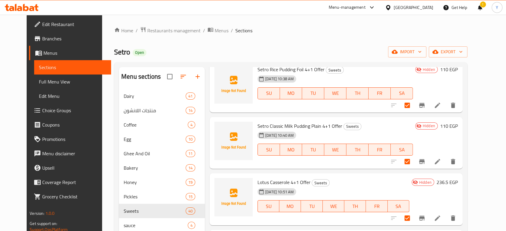
scroll to position [0, 0]
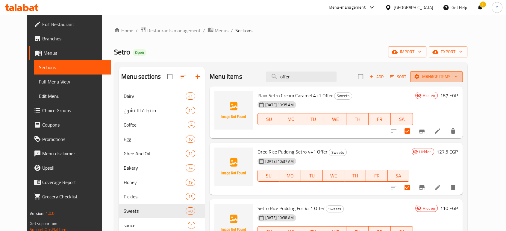
click at [457, 80] on span "Manage items" at bounding box center [436, 76] width 43 height 7
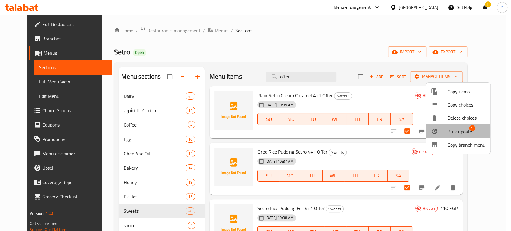
click at [445, 131] on div at bounding box center [438, 131] width 17 height 7
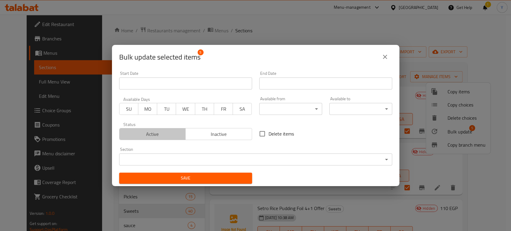
click at [158, 138] on button "Active" at bounding box center [152, 134] width 67 height 12
click at [175, 175] on span "Save" at bounding box center [185, 177] width 123 height 7
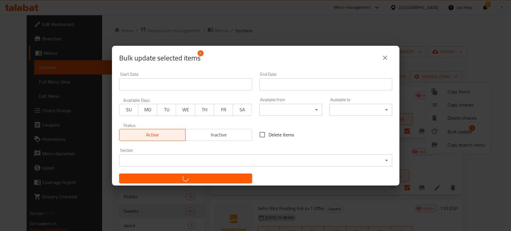
checkbox input "false"
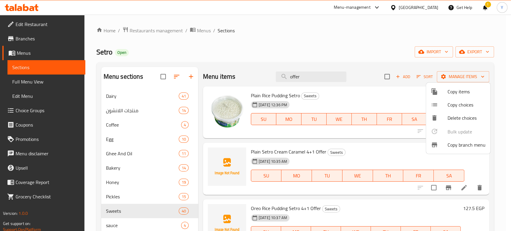
click at [304, 57] on div at bounding box center [255, 115] width 511 height 231
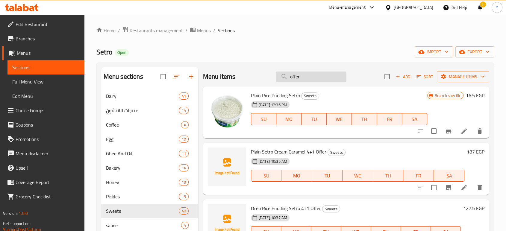
click at [304, 76] on input "offer" at bounding box center [311, 76] width 71 height 10
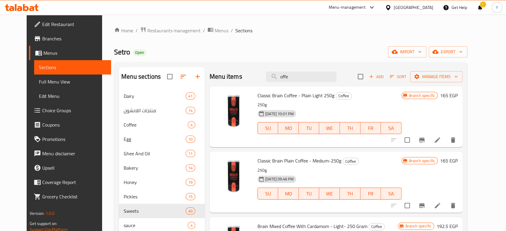
type input "offer"
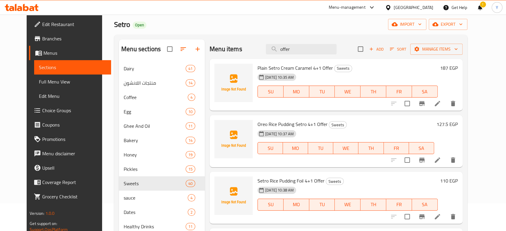
scroll to position [84, 0]
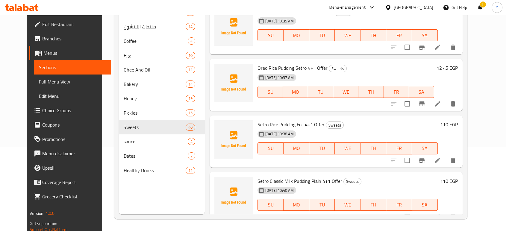
click at [42, 38] on span "Branches" at bounding box center [74, 38] width 64 height 7
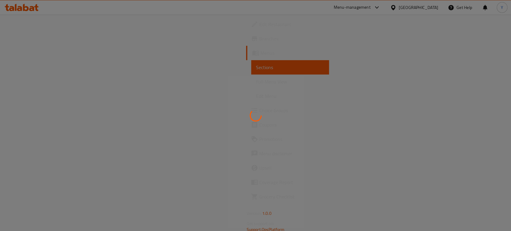
click at [181, 86] on div at bounding box center [255, 115] width 511 height 231
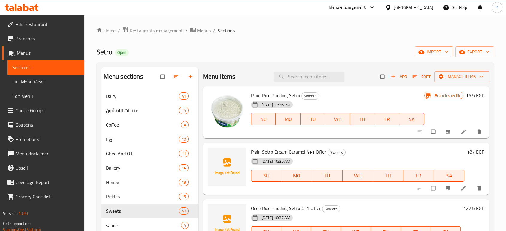
click at [32, 38] on span "Branches" at bounding box center [48, 38] width 64 height 7
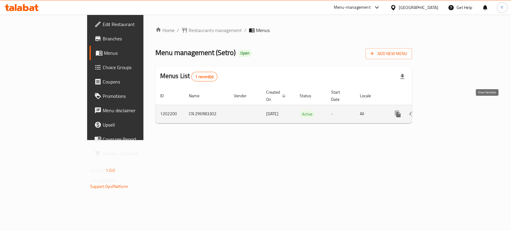
click at [444, 110] on icon "enhanced table" at bounding box center [440, 113] width 7 height 7
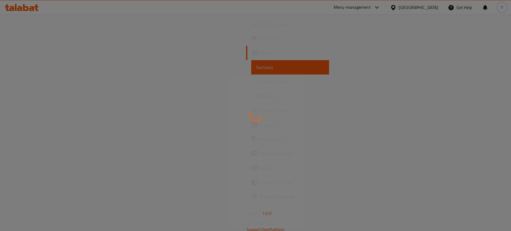
click at [385, 128] on div at bounding box center [255, 115] width 511 height 231
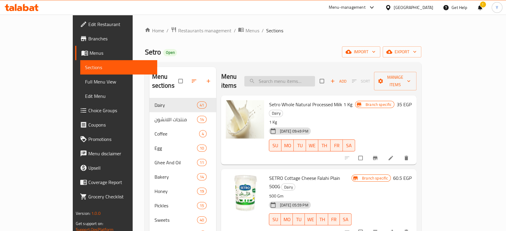
click at [305, 80] on input "search" at bounding box center [279, 81] width 71 height 10
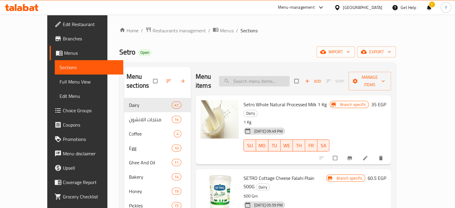
click at [260, 77] on input "search" at bounding box center [254, 81] width 71 height 10
type input "مهل"
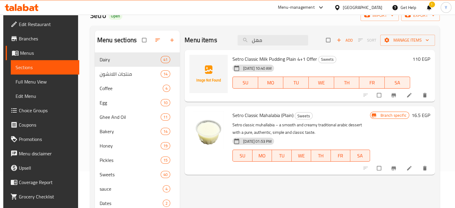
scroll to position [36, 0]
drag, startPoint x: 268, startPoint y: 42, endPoint x: 239, endPoint y: 44, distance: 29.1
click at [239, 44] on input "مهل" at bounding box center [273, 41] width 71 height 10
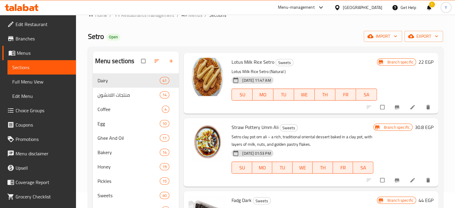
scroll to position [0, 0]
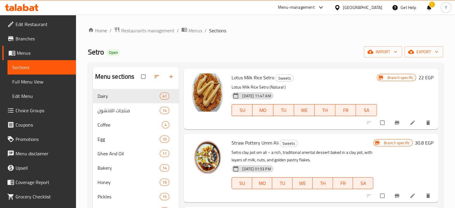
type input "ار"
click at [376, 7] on div "[GEOGRAPHIC_DATA]" at bounding box center [362, 7] width 39 height 7
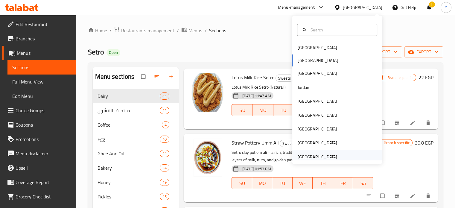
click at [314, 158] on div "[GEOGRAPHIC_DATA]" at bounding box center [317, 156] width 39 height 7
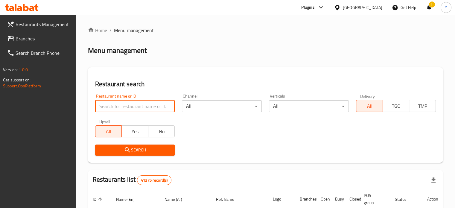
click at [150, 107] on input "search" at bounding box center [135, 106] width 80 height 12
paste input "[PERSON_NAME]"
type input "[PERSON_NAME]"
click button "Search" at bounding box center [135, 149] width 80 height 11
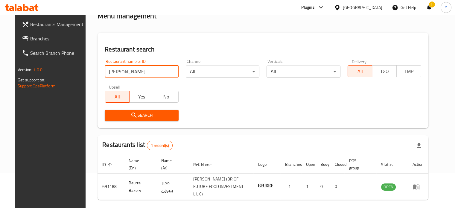
scroll to position [54, 0]
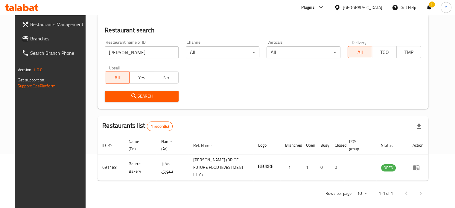
click at [380, 8] on div "[GEOGRAPHIC_DATA]" at bounding box center [362, 7] width 39 height 7
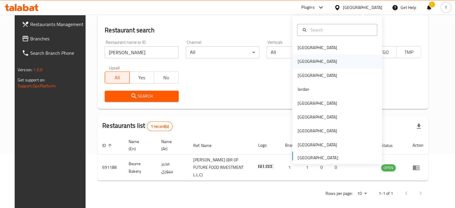
click at [315, 62] on div "[GEOGRAPHIC_DATA]" at bounding box center [337, 61] width 90 height 14
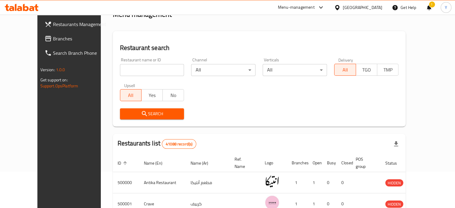
scroll to position [54, 0]
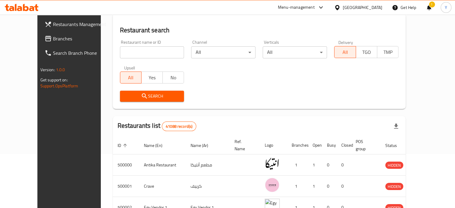
click at [53, 37] on span "Branches" at bounding box center [81, 38] width 56 height 7
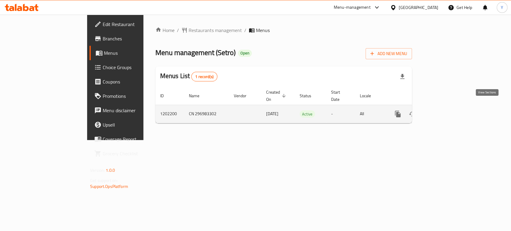
click at [448, 108] on link "enhanced table" at bounding box center [440, 114] width 14 height 14
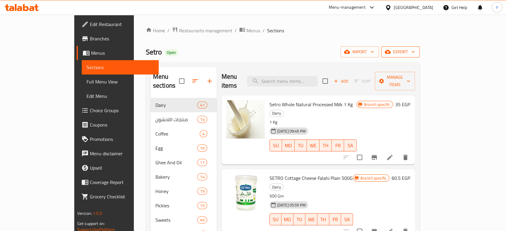
click at [415, 55] on span "export" at bounding box center [400, 51] width 29 height 7
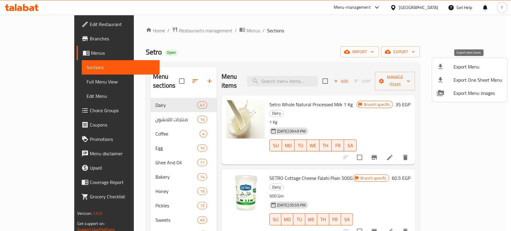
click at [458, 68] on span "Export Menu" at bounding box center [477, 66] width 49 height 7
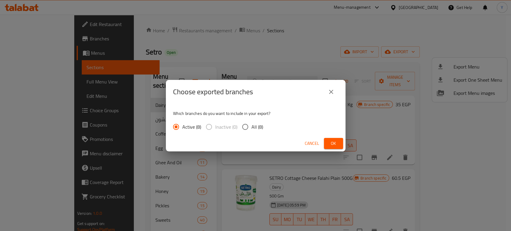
click at [249, 124] on input "All (8)" at bounding box center [245, 127] width 13 height 13
radio input "true"
click at [332, 144] on span "Ok" at bounding box center [333, 143] width 10 height 7
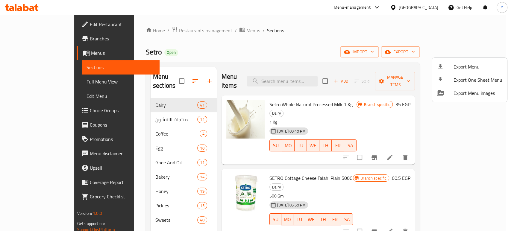
click at [407, 105] on div at bounding box center [255, 115] width 511 height 231
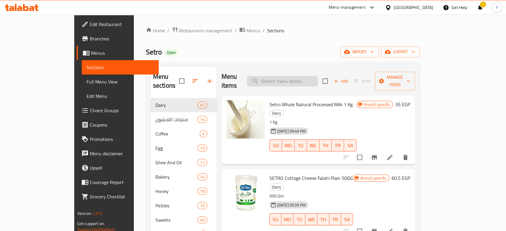
click at [303, 77] on input "search" at bounding box center [282, 81] width 71 height 10
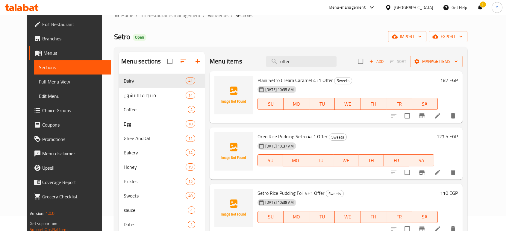
scroll to position [16, 0]
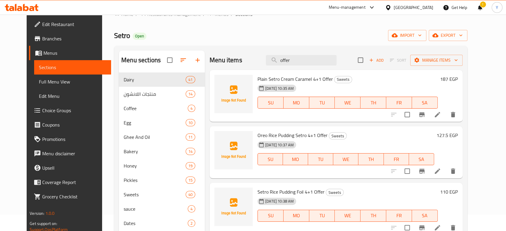
type input "offer"
click at [413, 112] on input "checkbox" at bounding box center [407, 114] width 13 height 13
checkbox input "true"
click at [413, 172] on input "checkbox" at bounding box center [407, 171] width 13 height 13
checkbox input "true"
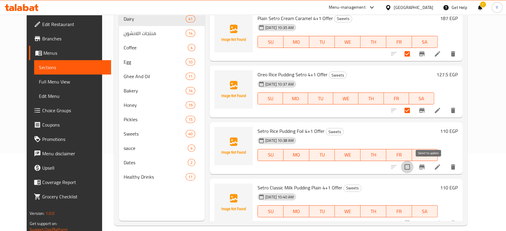
click at [413, 167] on input "checkbox" at bounding box center [407, 167] width 13 height 13
checkbox input "true"
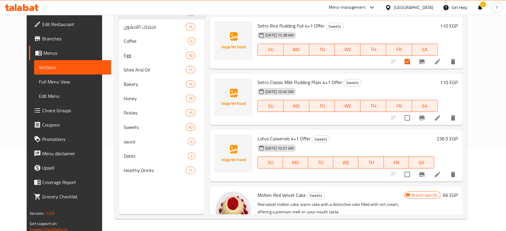
scroll to position [100, 0]
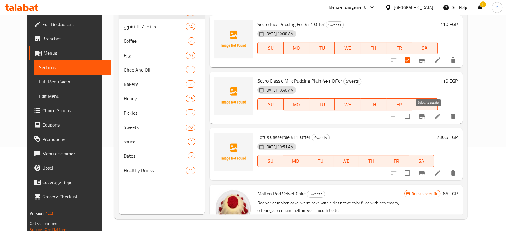
click at [413, 113] on input "checkbox" at bounding box center [407, 116] width 13 height 13
checkbox input "true"
drag, startPoint x: 426, startPoint y: 172, endPoint x: 432, endPoint y: 172, distance: 6.0
click at [413, 172] on input "checkbox" at bounding box center [407, 173] width 13 height 13
checkbox input "true"
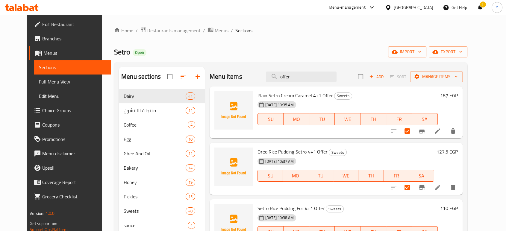
scroll to position [4, 0]
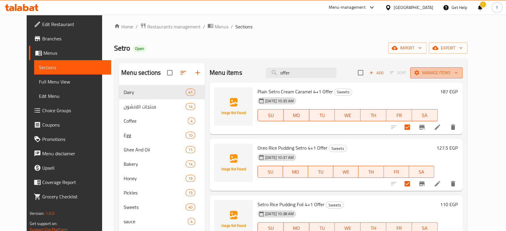
click at [445, 77] on button "Manage items" at bounding box center [436, 72] width 52 height 11
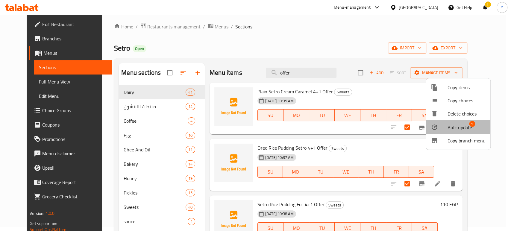
click at [449, 125] on span "Bulk update" at bounding box center [459, 127] width 25 height 7
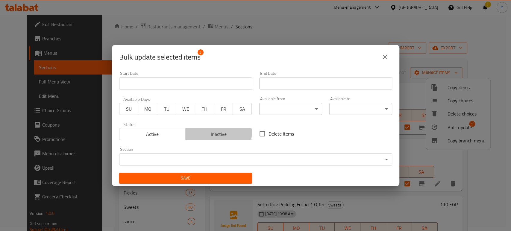
drag, startPoint x: 213, startPoint y: 131, endPoint x: 215, endPoint y: 139, distance: 7.9
click at [213, 132] on span "Inactive" at bounding box center [219, 134] width 62 height 9
click at [216, 173] on button "Save" at bounding box center [185, 178] width 133 height 11
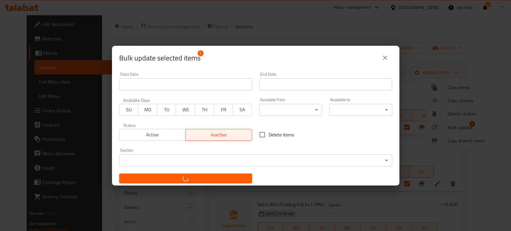
checkbox input "false"
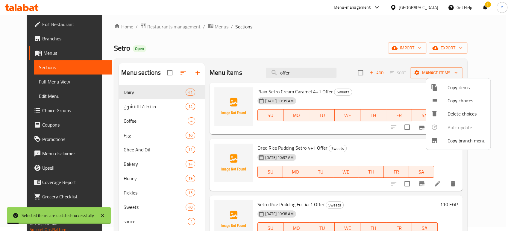
click at [333, 71] on div at bounding box center [255, 115] width 511 height 231
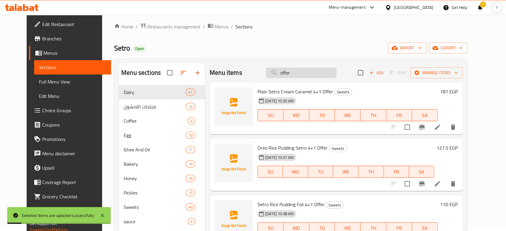
click at [321, 71] on input "offer" at bounding box center [301, 73] width 71 height 10
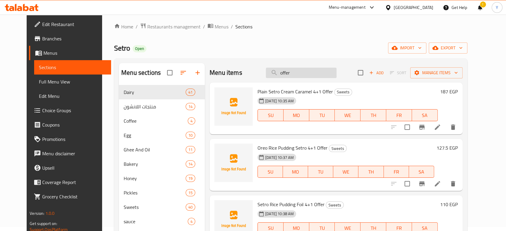
click at [324, 69] on input "offer" at bounding box center [301, 73] width 71 height 10
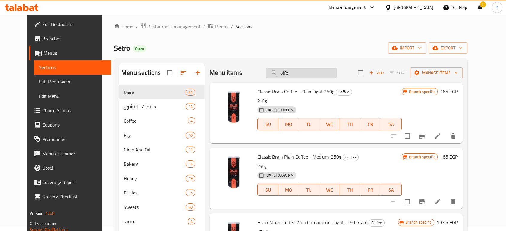
type input "offer"
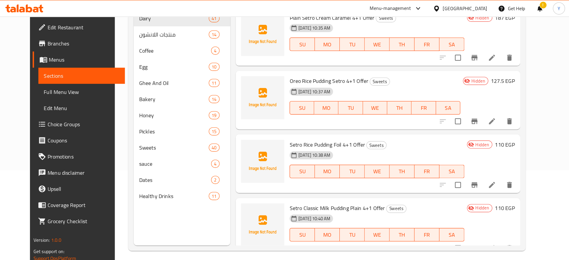
scroll to position [80, 0]
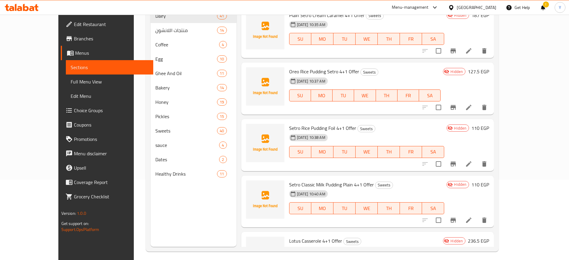
drag, startPoint x: 485, startPoint y: 1, endPoint x: 403, endPoint y: 124, distance: 148.1
click at [403, 125] on h6 "Setro Rice Pudding Foil 4+1 Offer Sweets" at bounding box center [366, 128] width 155 height 8
drag, startPoint x: 41, startPoint y: 82, endPoint x: 556, endPoint y: 0, distance: 521.1
click at [71, 82] on span "Full Menu View" at bounding box center [110, 81] width 78 height 7
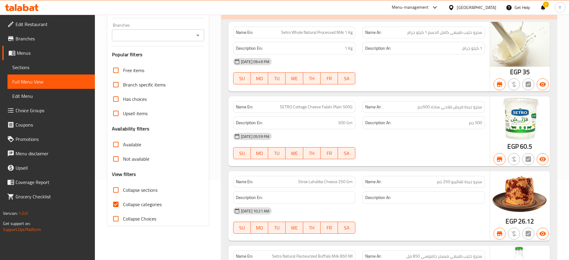
drag, startPoint x: 556, startPoint y: 0, endPoint x: 459, endPoint y: 73, distance: 120.9
click at [321, 64] on div "[DATE] 09:49 PM" at bounding box center [358, 61] width 259 height 14
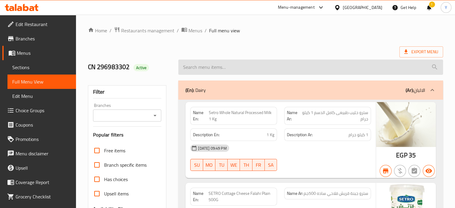
click at [279, 62] on input "search" at bounding box center [310, 67] width 265 height 15
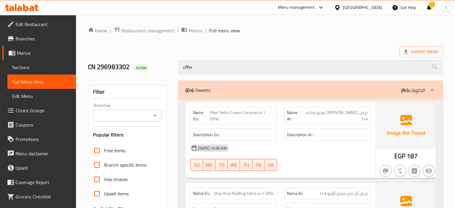
type input "offer"
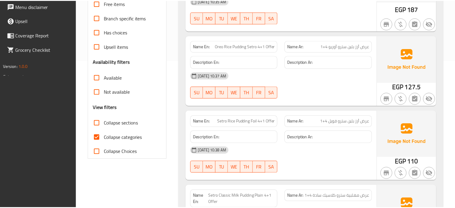
scroll to position [293, 0]
